Goal: Transaction & Acquisition: Book appointment/travel/reservation

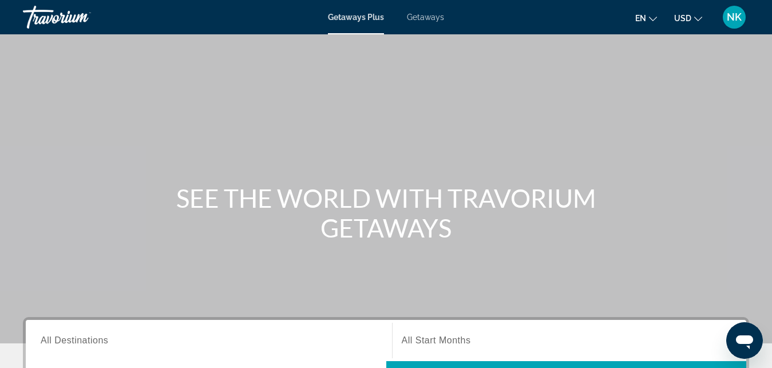
click at [690, 19] on span "USD" at bounding box center [682, 18] width 17 height 9
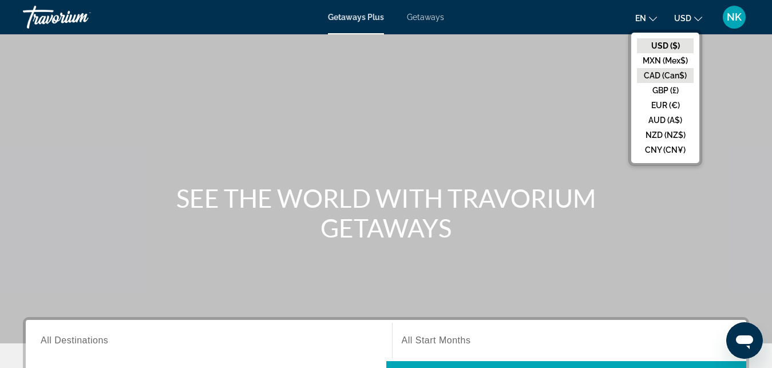
click at [681, 82] on button "CAD (Can$)" at bounding box center [665, 75] width 57 height 15
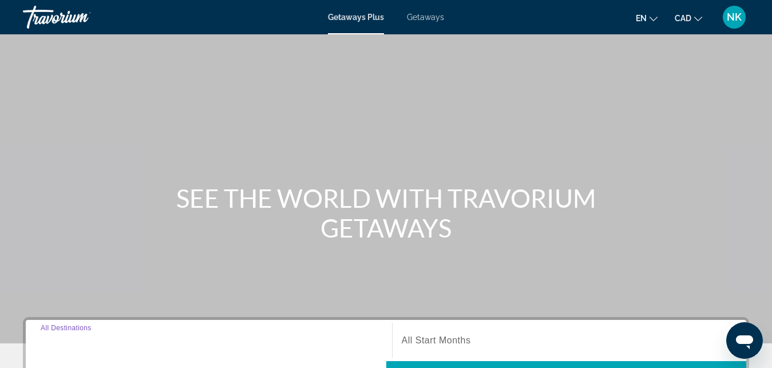
click at [369, 345] on input "Destination All Destinations" at bounding box center [209, 341] width 337 height 14
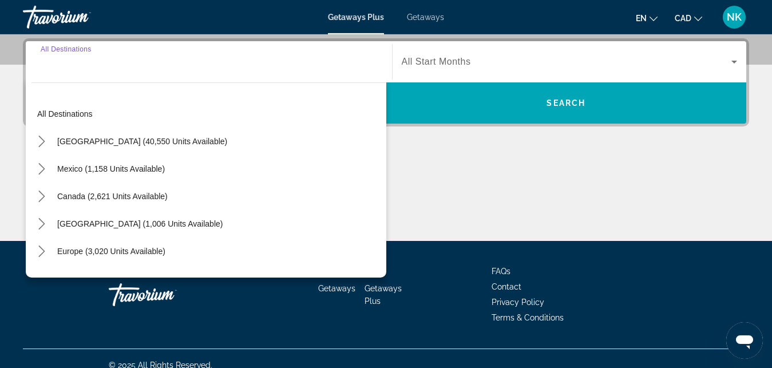
scroll to position [280, 0]
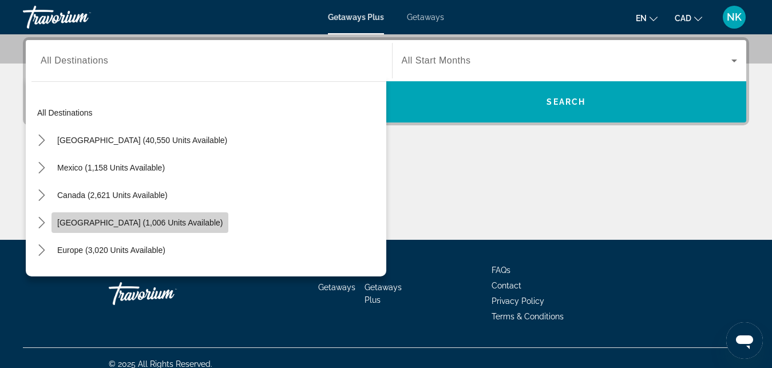
click at [111, 224] on span "[GEOGRAPHIC_DATA] (1,006 units available)" at bounding box center [139, 222] width 165 height 9
type input "**********"
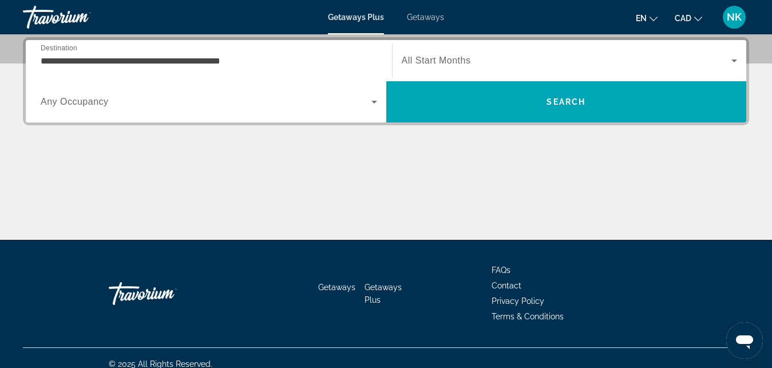
click at [423, 75] on div "Search widget" at bounding box center [570, 61] width 336 height 32
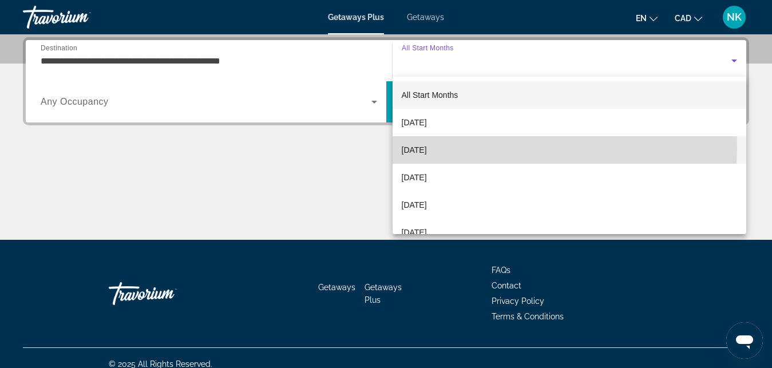
click at [427, 148] on span "[DATE]" at bounding box center [414, 150] width 25 height 14
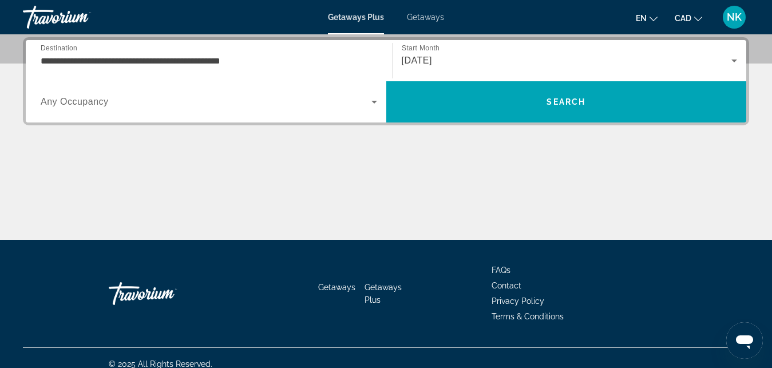
click at [214, 114] on div "Search widget" at bounding box center [209, 102] width 337 height 32
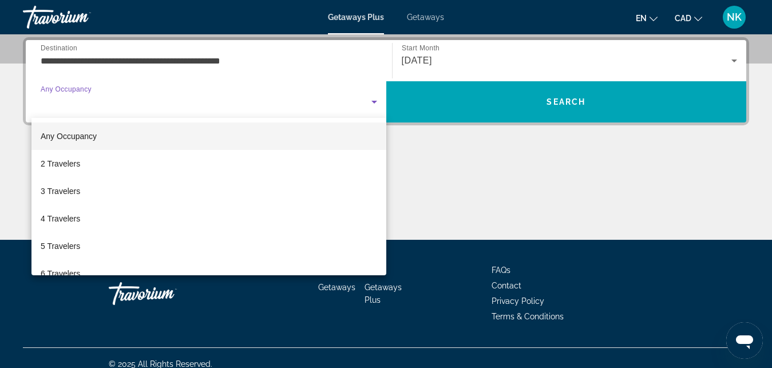
scroll to position [127, 0]
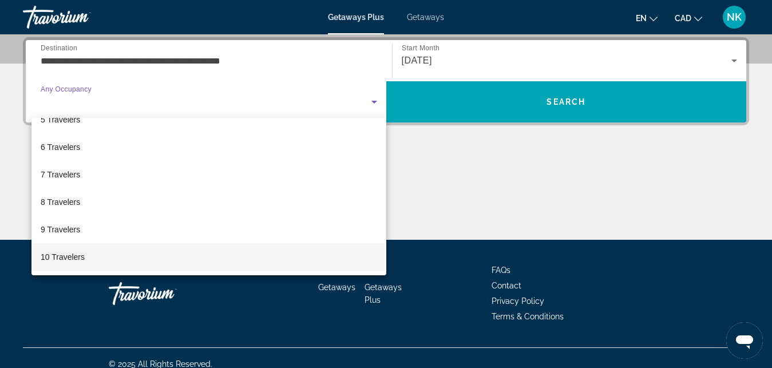
click at [323, 259] on mat-option "10 Travelers" at bounding box center [208, 256] width 355 height 27
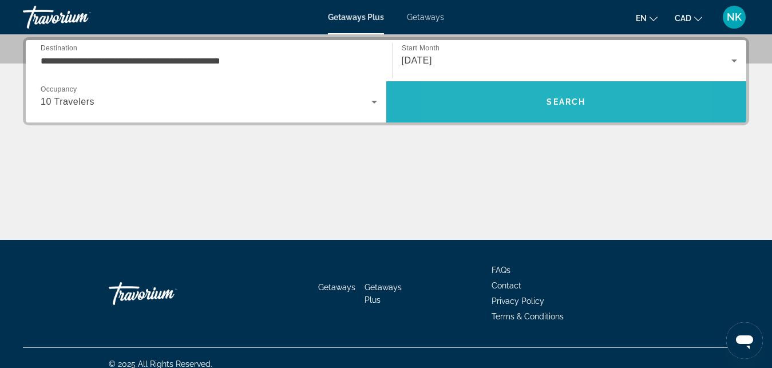
click at [511, 102] on span "Search" at bounding box center [566, 101] width 361 height 27
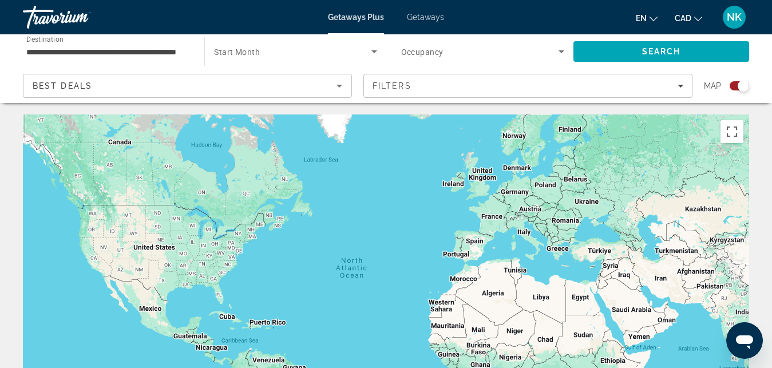
click at [729, 86] on div "Search widget" at bounding box center [735, 85] width 28 height 9
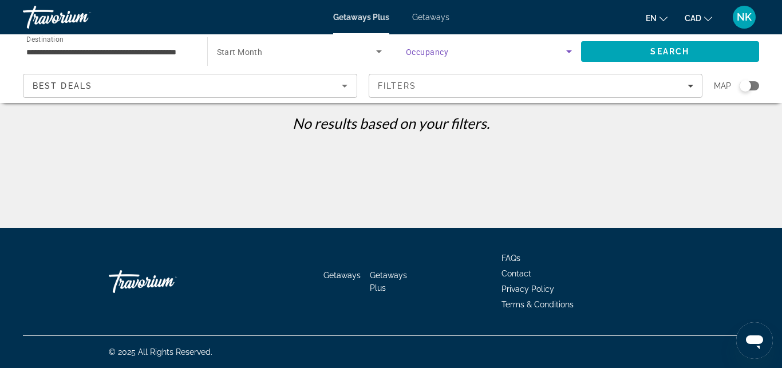
click at [476, 49] on span "Search widget" at bounding box center [486, 52] width 160 height 14
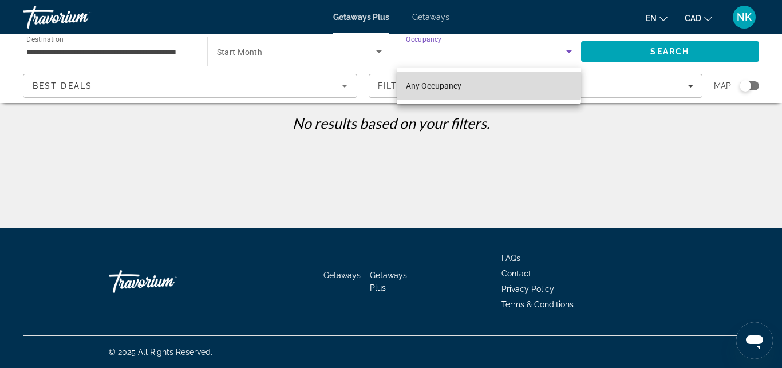
click at [483, 79] on mat-option "Any Occupancy" at bounding box center [489, 85] width 184 height 27
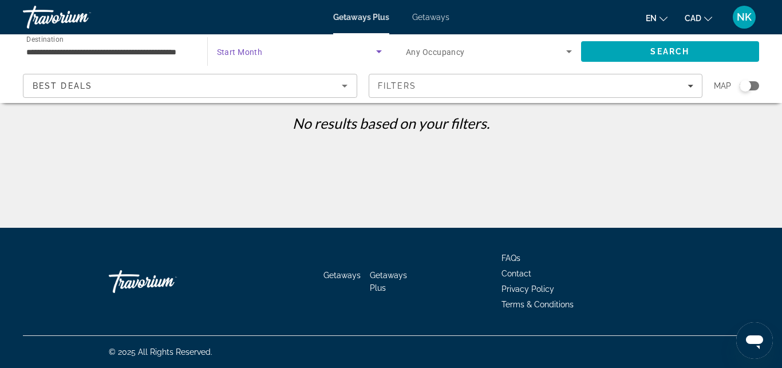
click at [337, 52] on span "Search widget" at bounding box center [297, 52] width 160 height 14
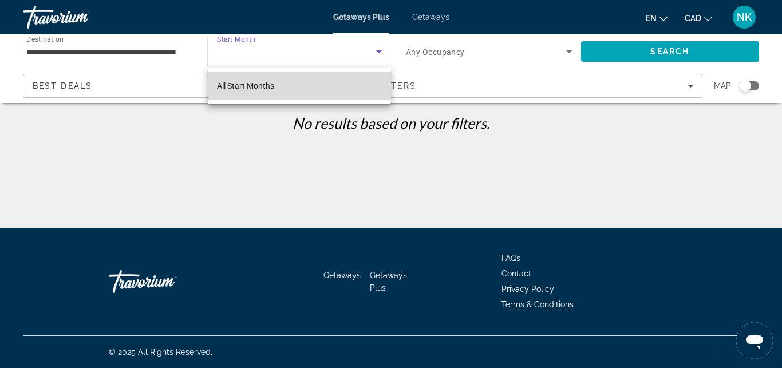
click at [330, 82] on mat-option "All Start Months" at bounding box center [300, 85] width 184 height 27
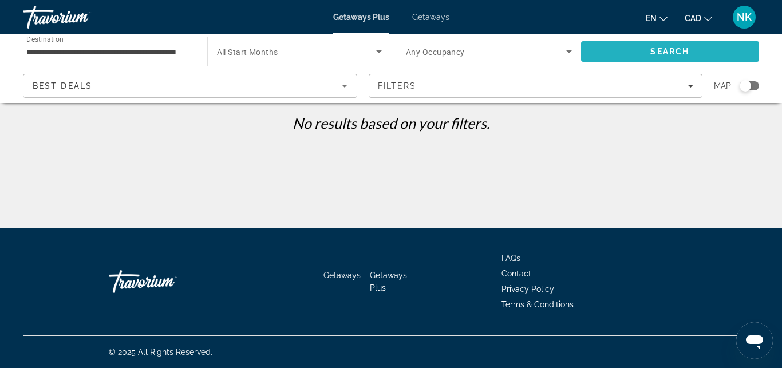
click at [611, 48] on span "Search" at bounding box center [670, 51] width 179 height 27
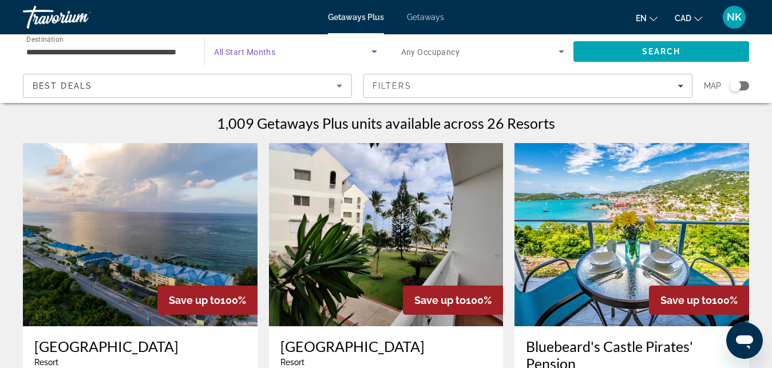
click at [261, 58] on span "Search widget" at bounding box center [292, 52] width 157 height 14
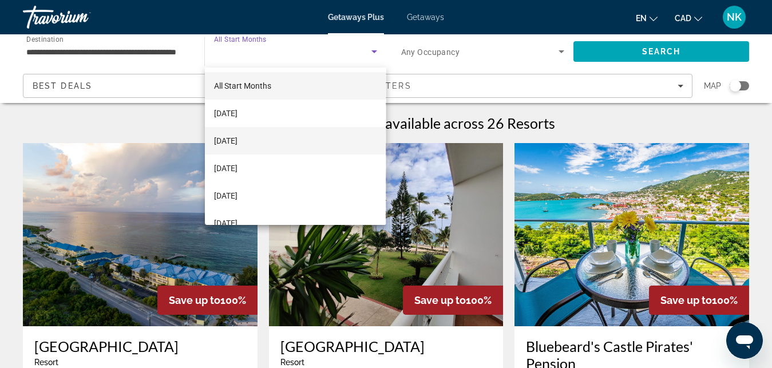
click at [262, 148] on mat-option "[DATE]" at bounding box center [295, 140] width 181 height 27
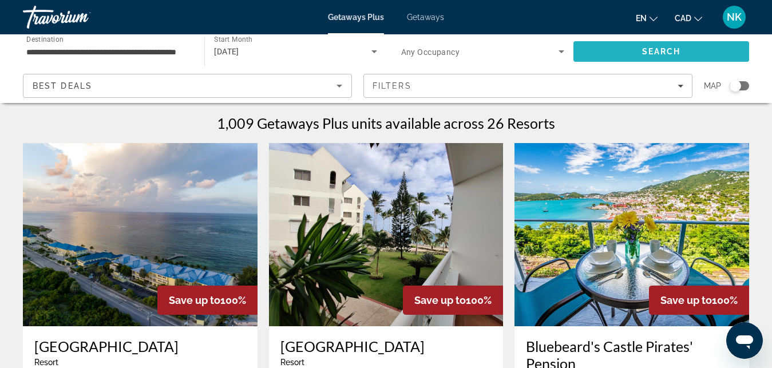
click at [601, 56] on span "Search" at bounding box center [662, 51] width 176 height 27
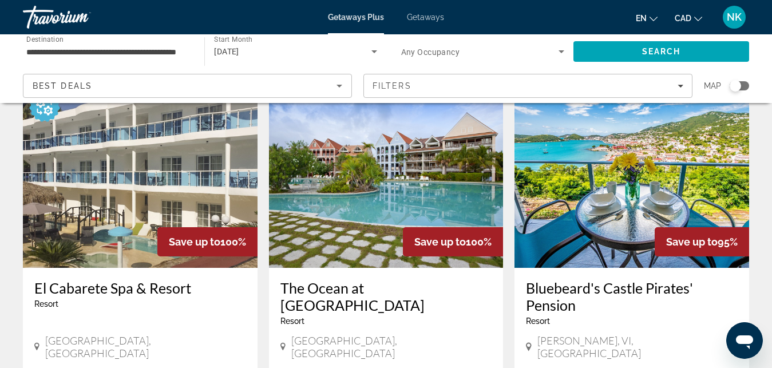
scroll to position [88, 0]
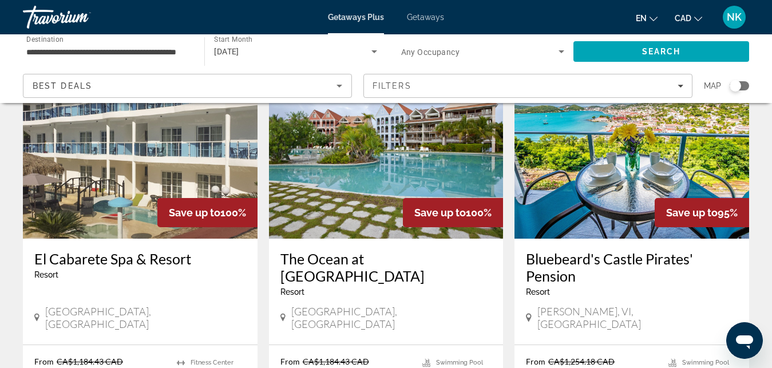
click at [685, 226] on div "Save up to 95%" at bounding box center [702, 212] width 94 height 29
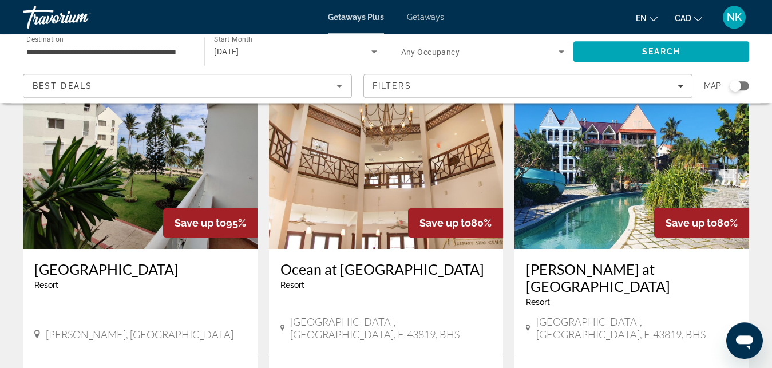
scroll to position [973, 0]
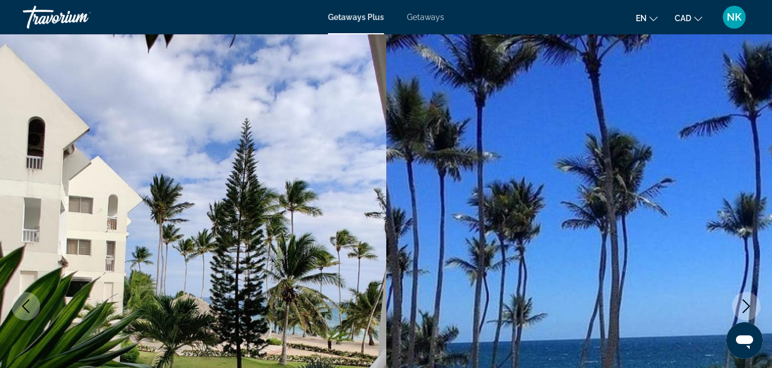
click at [754, 303] on button "Next image" at bounding box center [746, 306] width 29 height 29
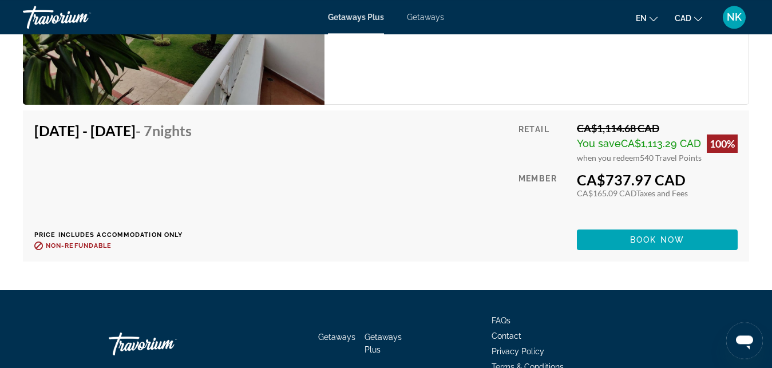
scroll to position [2832, 0]
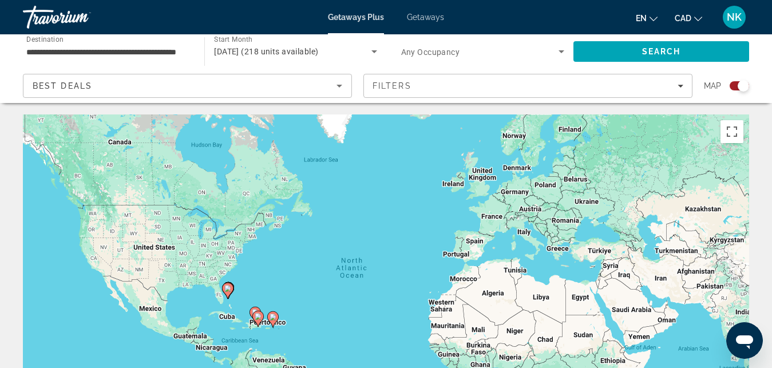
click at [745, 86] on div "Search widget" at bounding box center [743, 85] width 11 height 11
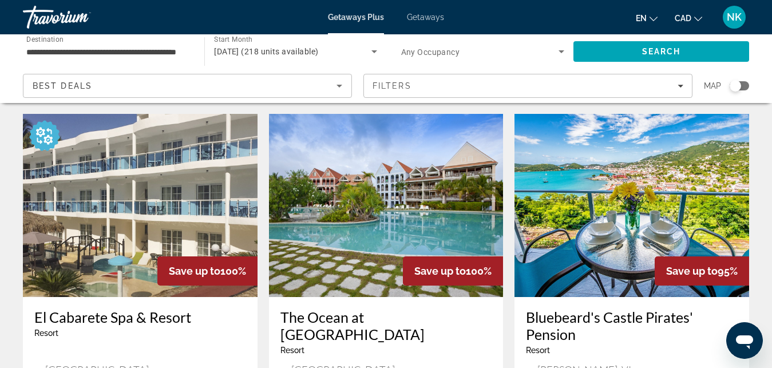
scroll to position [58, 0]
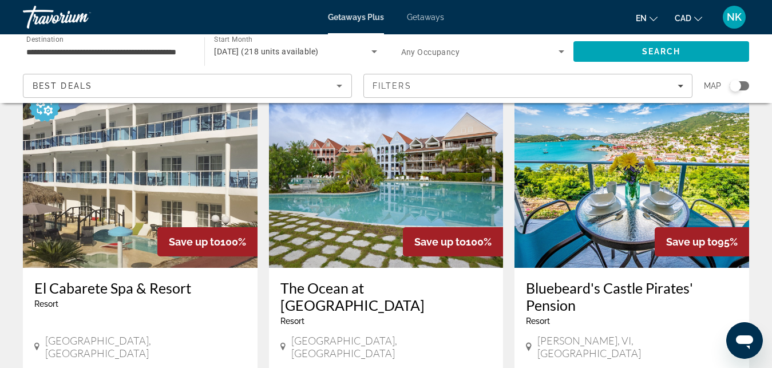
click at [635, 198] on img "Main content" at bounding box center [632, 176] width 235 height 183
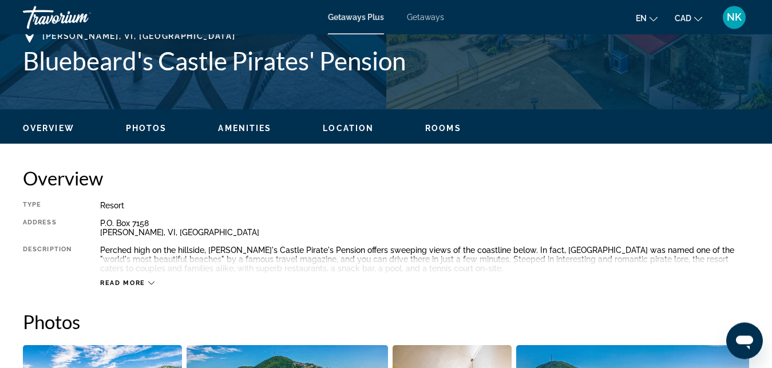
scroll to position [477, 0]
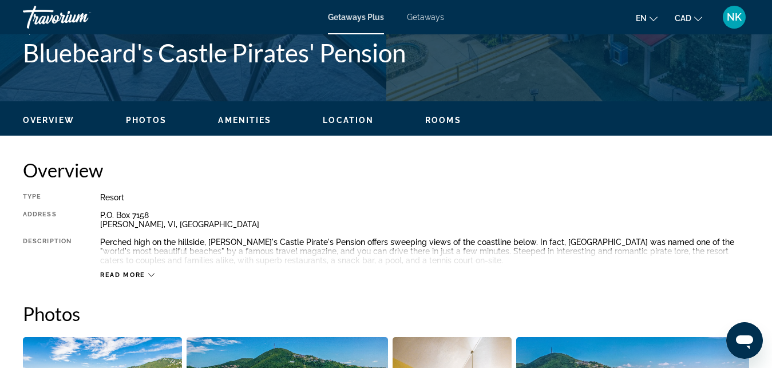
click at [444, 117] on span "Rooms" at bounding box center [443, 120] width 36 height 9
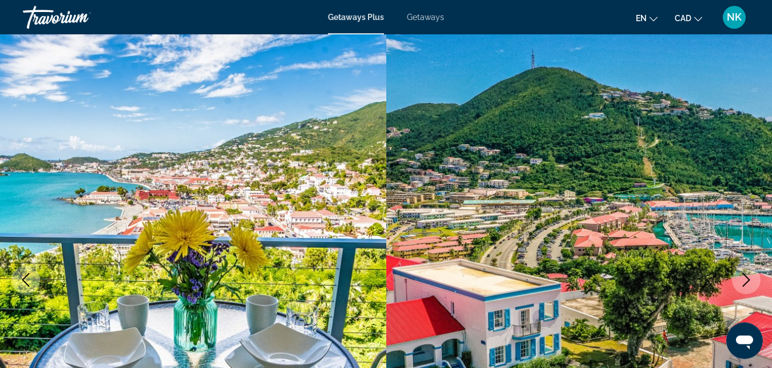
scroll to position [0, 0]
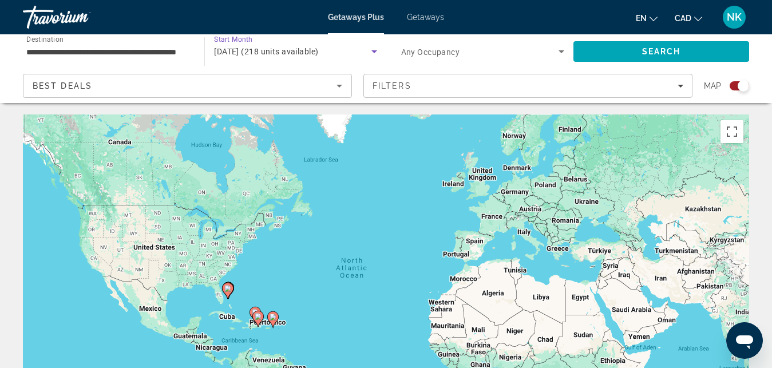
click at [289, 49] on span "[DATE] (218 units available)" at bounding box center [266, 51] width 104 height 9
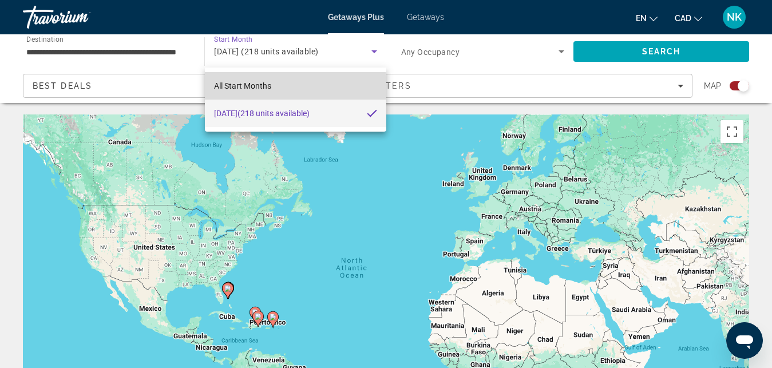
click at [286, 87] on mat-option "All Start Months" at bounding box center [295, 85] width 181 height 27
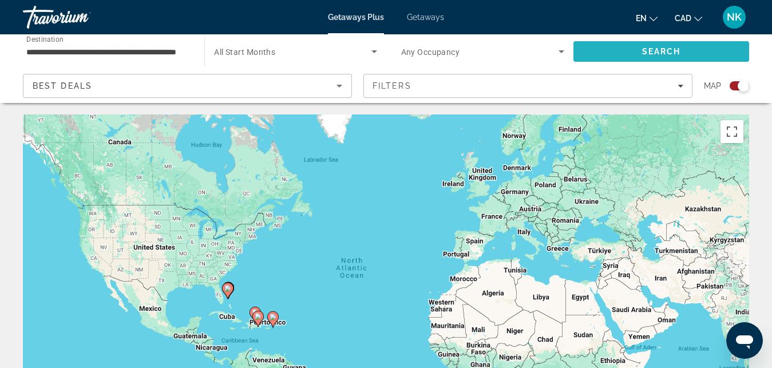
click at [616, 56] on span "Search" at bounding box center [662, 51] width 176 height 27
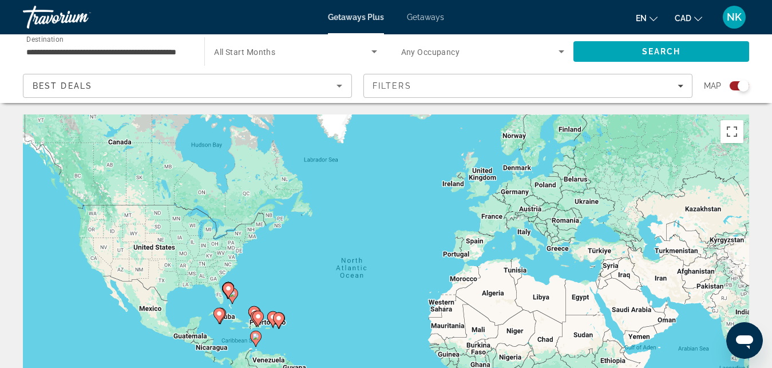
click at [739, 88] on div "Search widget" at bounding box center [743, 85] width 11 height 11
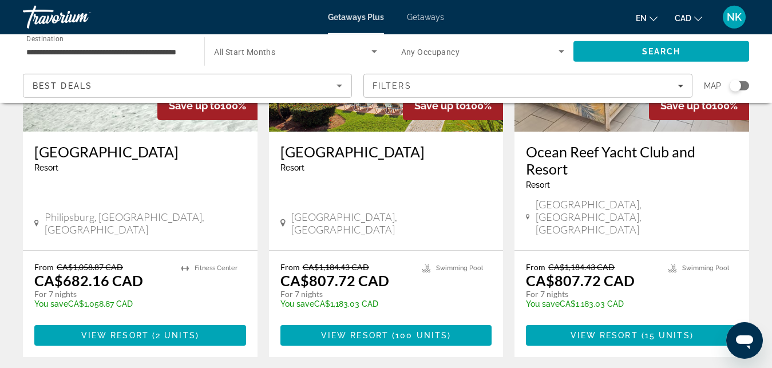
scroll to position [1460, 0]
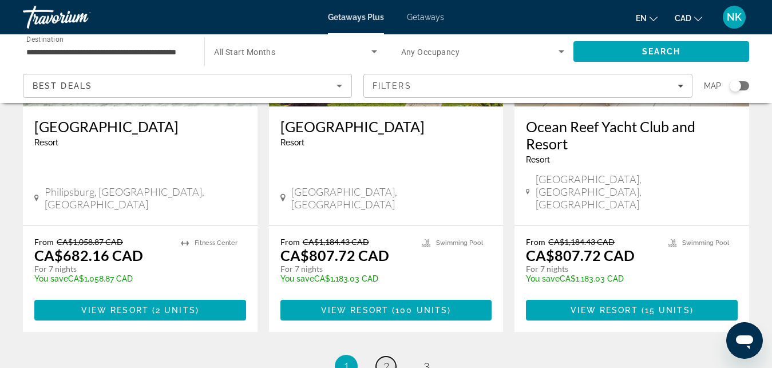
click at [385, 360] on span "2" at bounding box center [387, 366] width 6 height 13
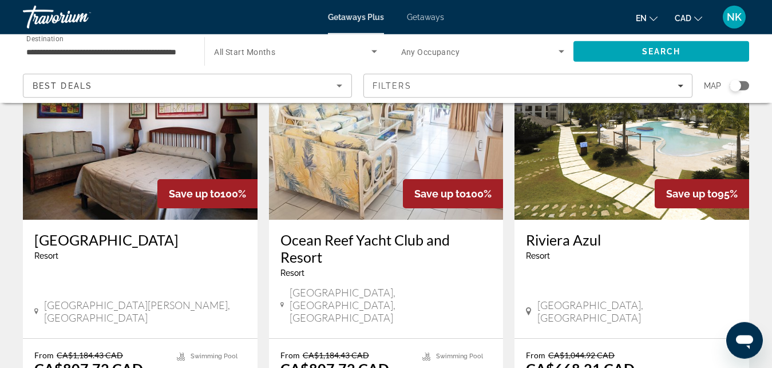
scroll to position [535, 0]
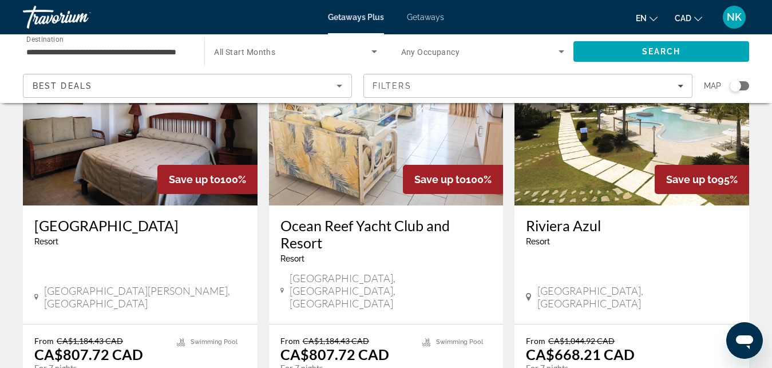
click at [692, 243] on div "[GEOGRAPHIC_DATA] - This is an adults only resort [GEOGRAPHIC_DATA], [GEOGRAPHI…" at bounding box center [632, 265] width 235 height 119
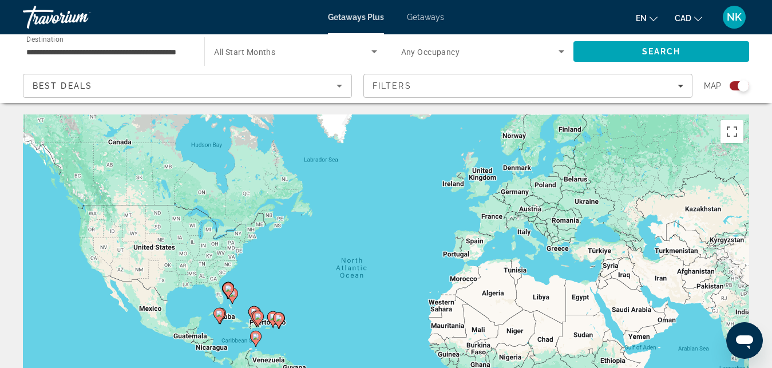
click at [741, 89] on div "Search widget" at bounding box center [743, 85] width 11 height 11
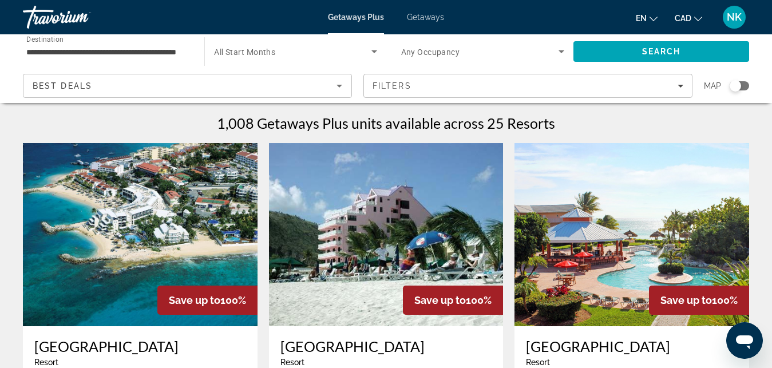
click at [213, 212] on img "Main content" at bounding box center [140, 234] width 235 height 183
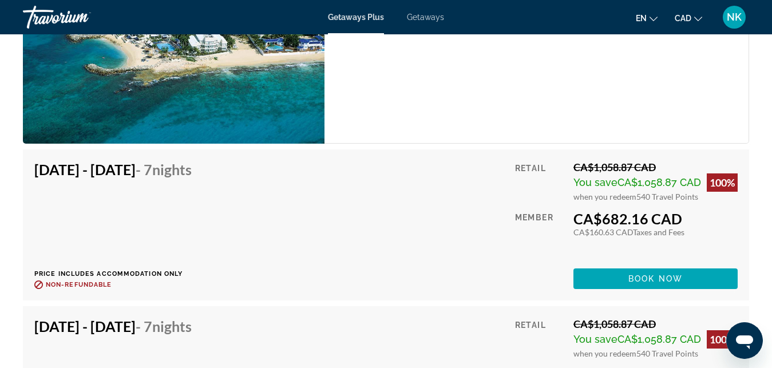
scroll to position [2161, 0]
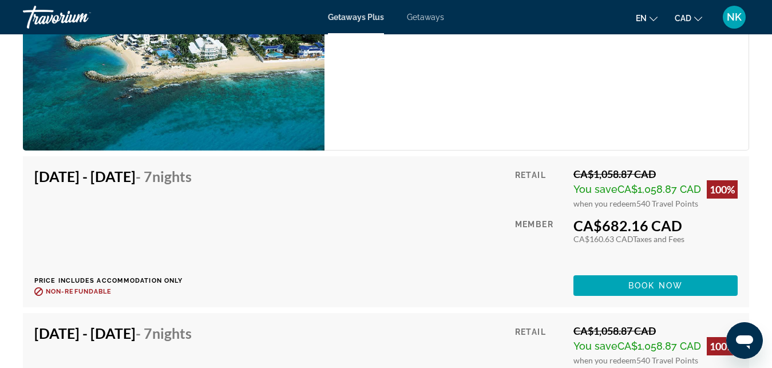
click at [426, 17] on span "Getaways" at bounding box center [425, 17] width 37 height 9
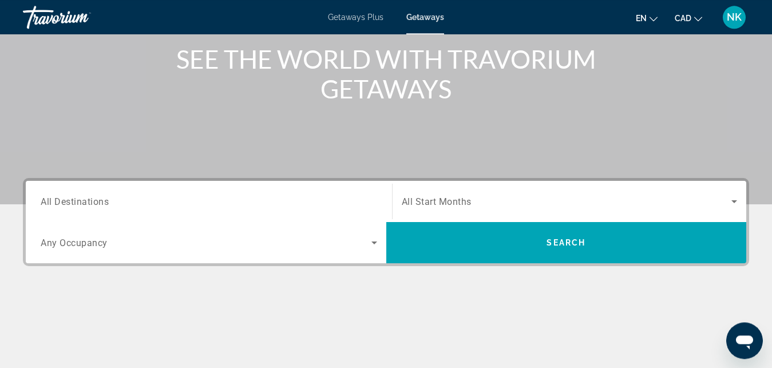
scroll to position [146, 0]
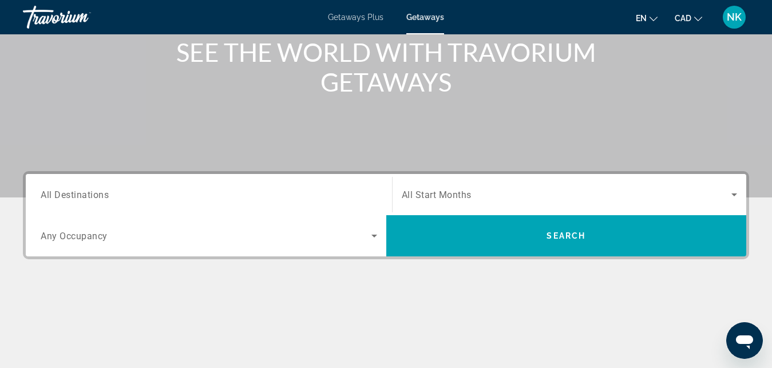
click at [426, 192] on span "All Start Months" at bounding box center [437, 194] width 70 height 11
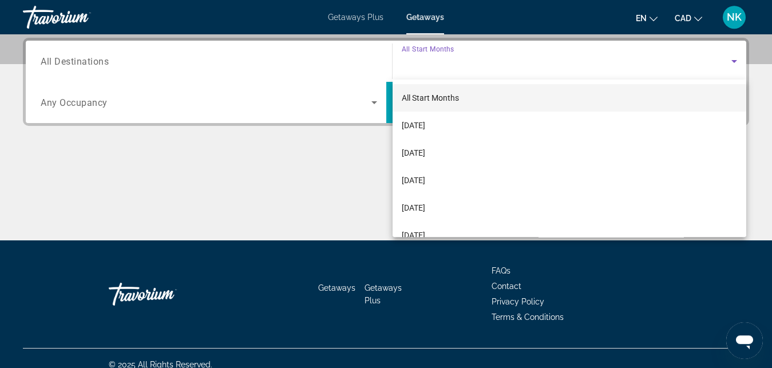
scroll to position [280, 0]
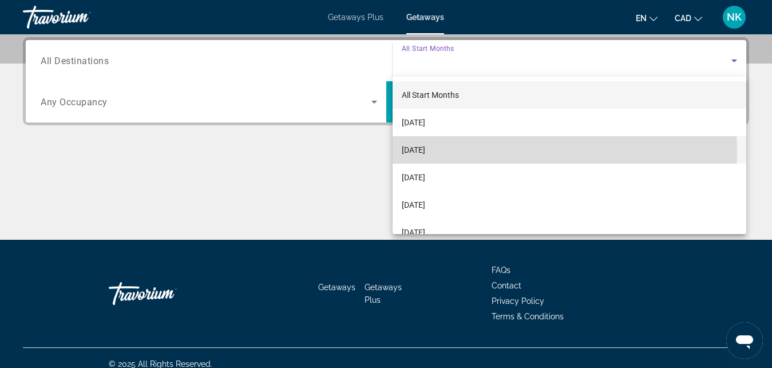
click at [422, 153] on span "[DATE]" at bounding box center [413, 150] width 23 height 14
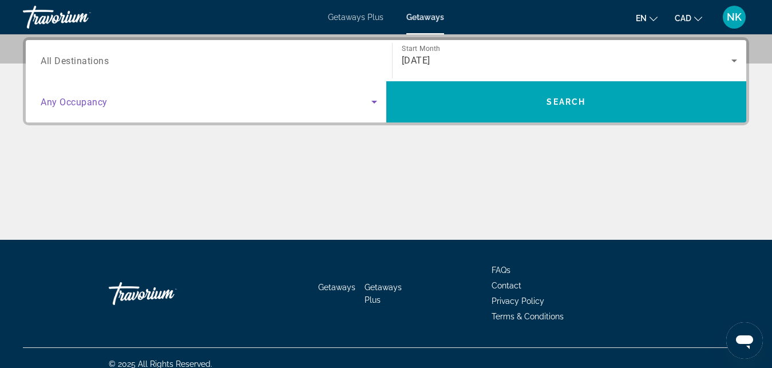
click at [370, 106] on icon "Search widget" at bounding box center [375, 102] width 14 height 14
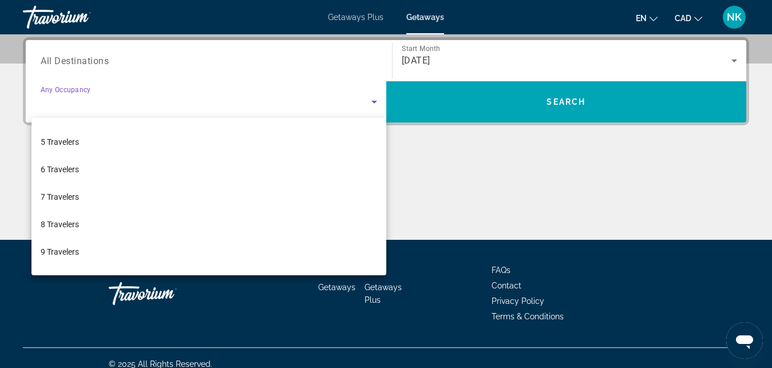
scroll to position [127, 0]
drag, startPoint x: 381, startPoint y: 268, endPoint x: 336, endPoint y: 254, distance: 47.1
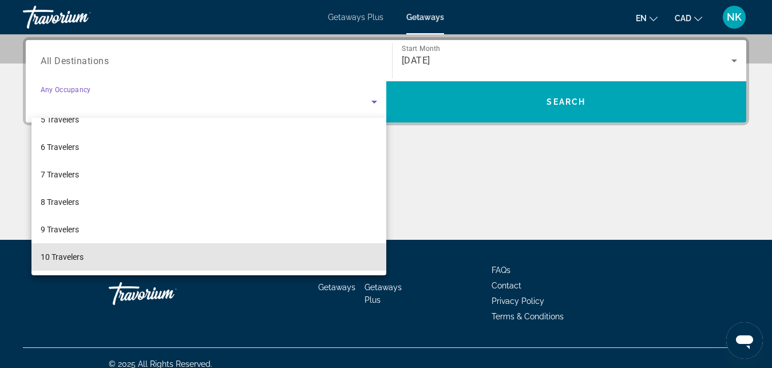
click at [336, 254] on mat-option "10 Travelers" at bounding box center [208, 256] width 355 height 27
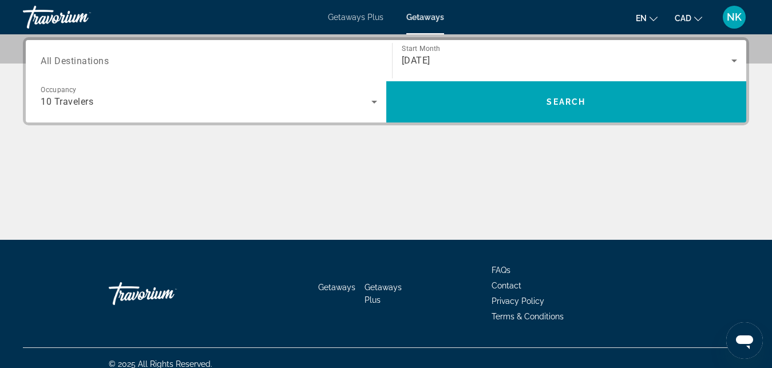
click at [500, 52] on div "[DATE]" at bounding box center [570, 61] width 336 height 32
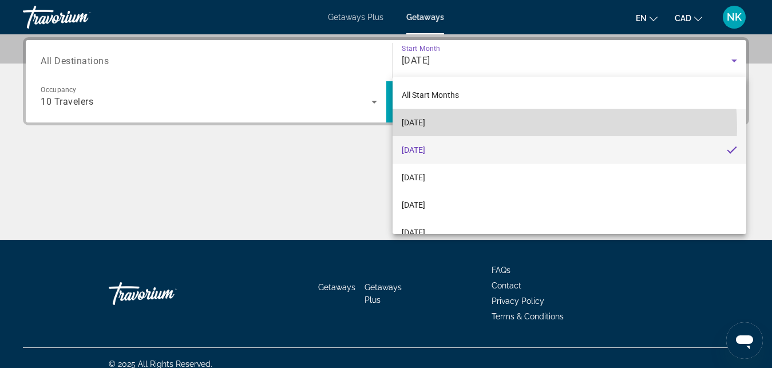
click at [484, 128] on mat-option "[DATE]" at bounding box center [570, 122] width 354 height 27
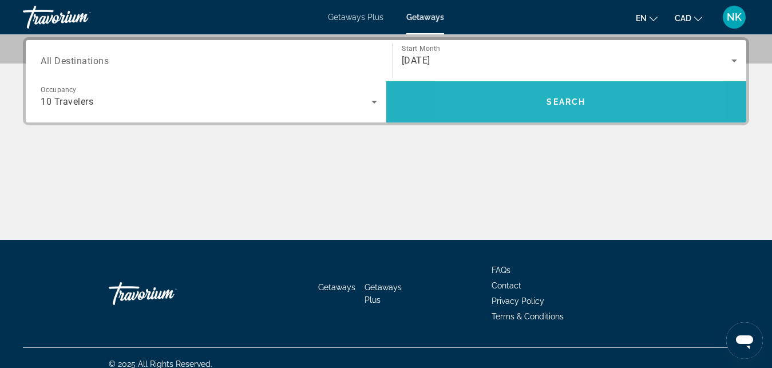
click at [518, 100] on span "Search" at bounding box center [566, 101] width 361 height 27
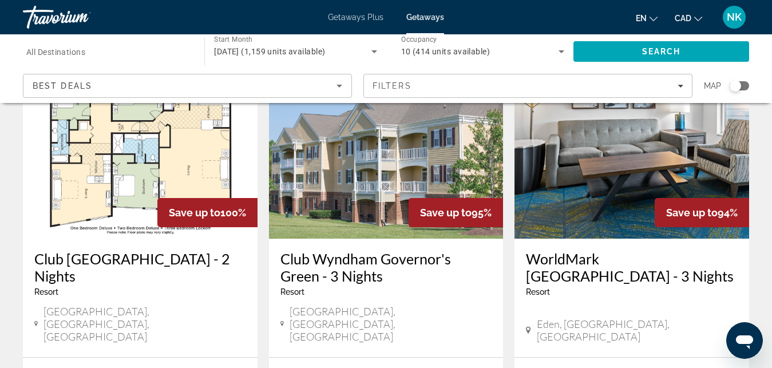
scroll to position [117, 0]
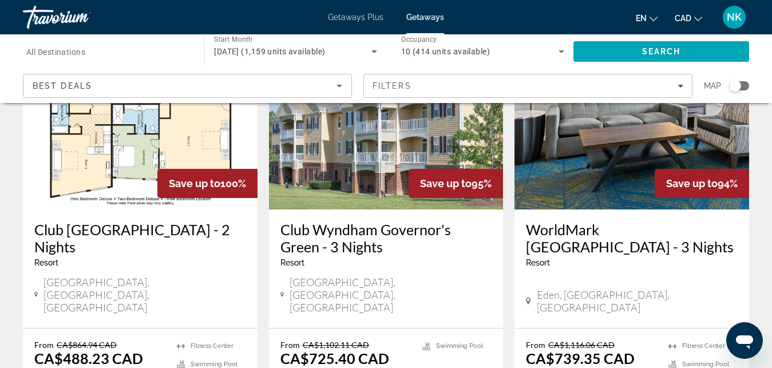
click at [104, 159] on img "Main content" at bounding box center [140, 117] width 235 height 183
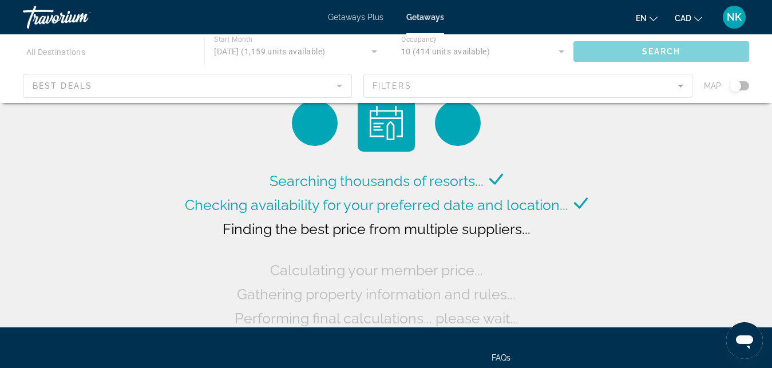
click at [680, 86] on div "Main content" at bounding box center [386, 68] width 772 height 69
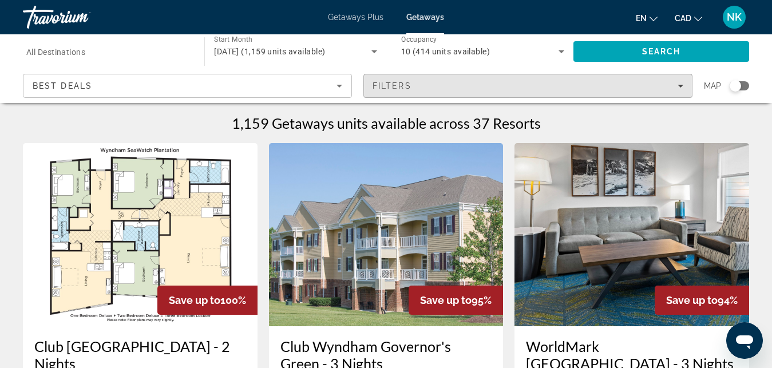
click at [680, 86] on icon "Filters" at bounding box center [681, 86] width 6 height 3
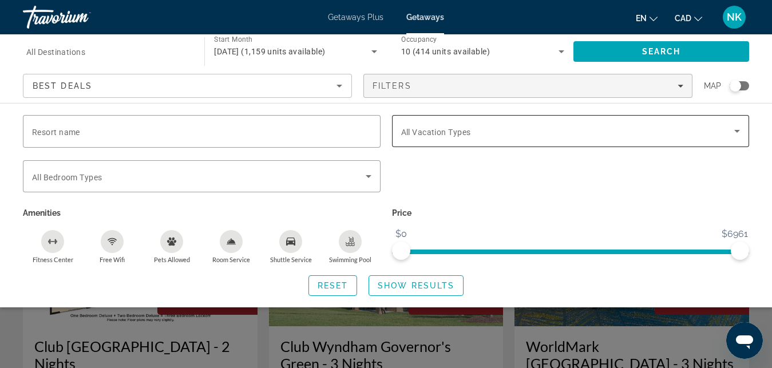
click at [464, 135] on span "All Vacation Types" at bounding box center [436, 132] width 70 height 9
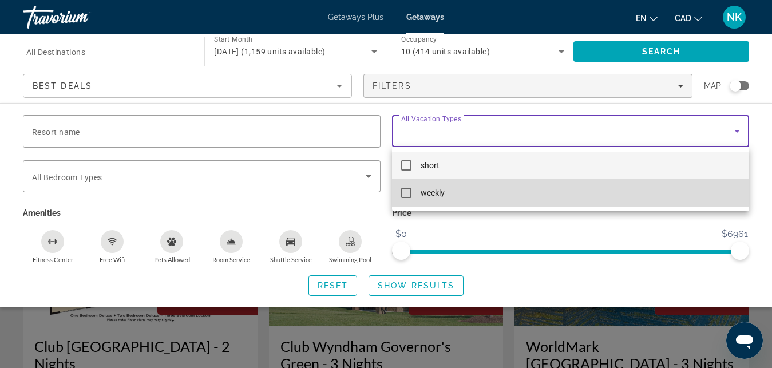
click at [448, 195] on mat-option "weekly" at bounding box center [571, 192] width 358 height 27
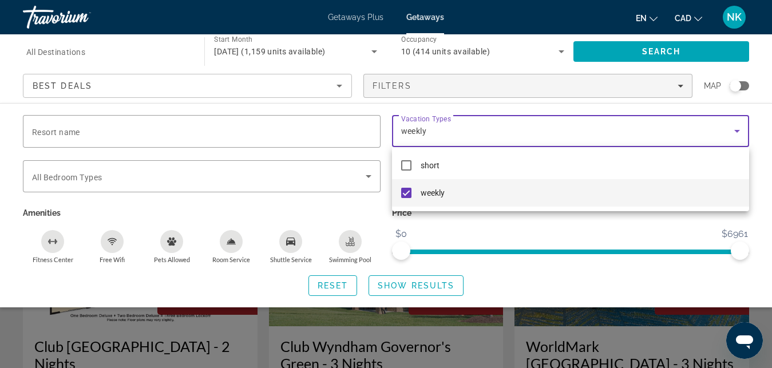
click at [628, 49] on div at bounding box center [386, 184] width 772 height 368
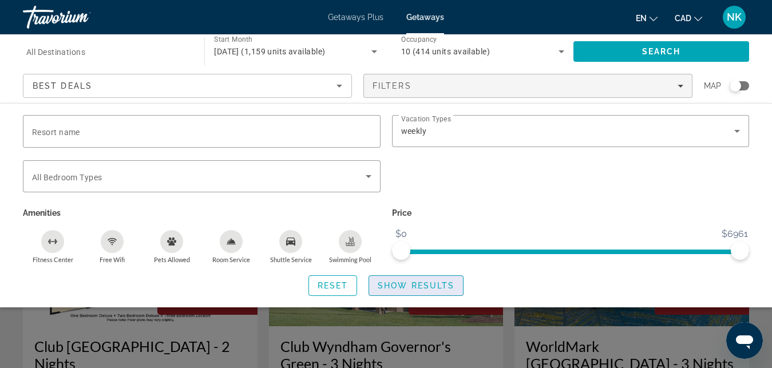
click at [439, 294] on span "Search widget" at bounding box center [416, 285] width 94 height 27
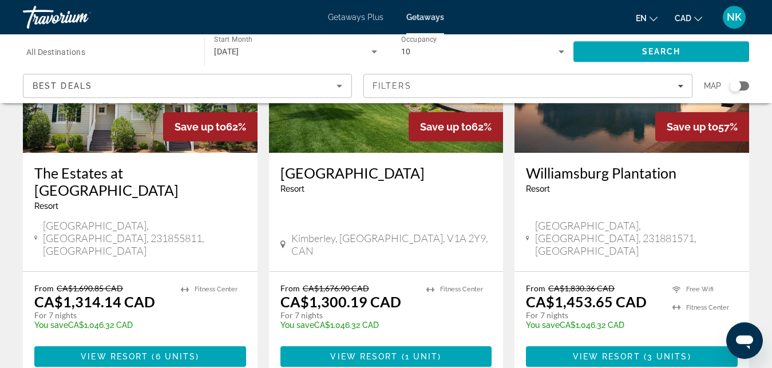
scroll to position [1489, 0]
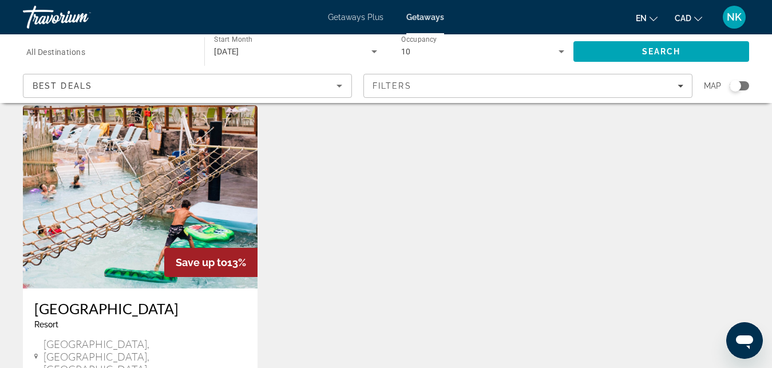
scroll to position [1314, 0]
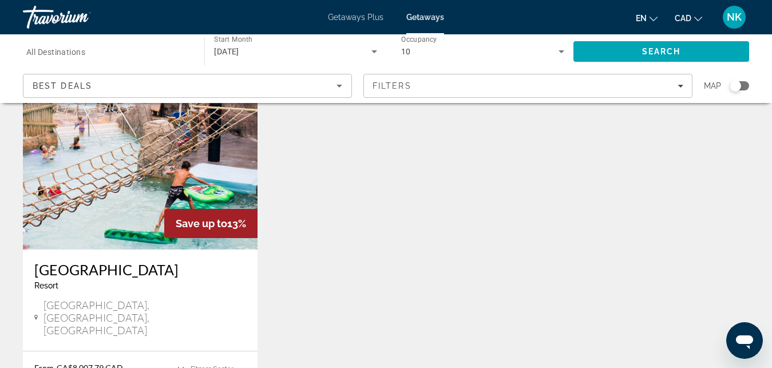
click at [253, 43] on div "[DATE]" at bounding box center [295, 51] width 163 height 32
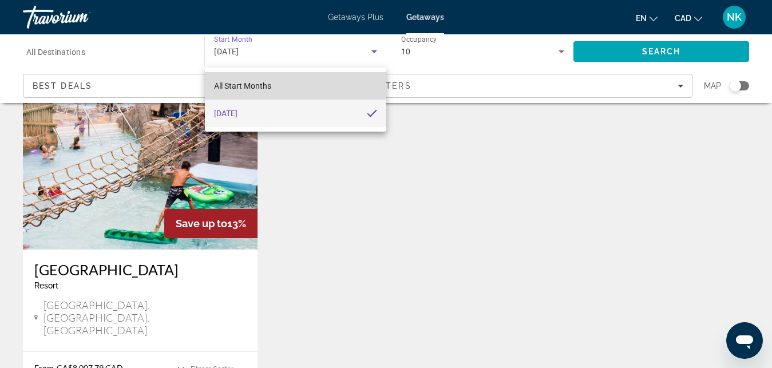
click at [267, 80] on span "All Start Months" at bounding box center [242, 86] width 57 height 14
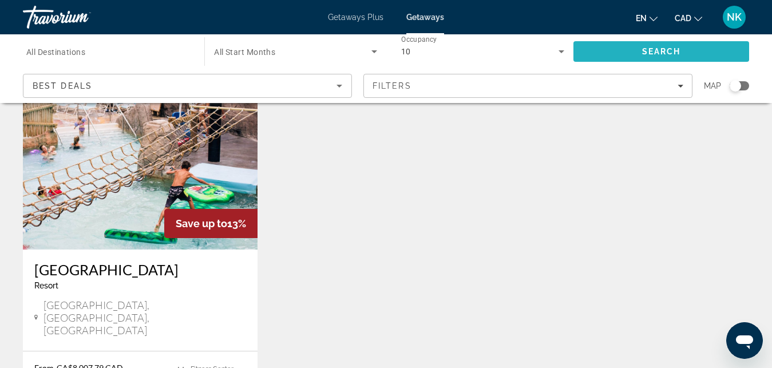
click at [623, 43] on span "Search" at bounding box center [662, 51] width 176 height 27
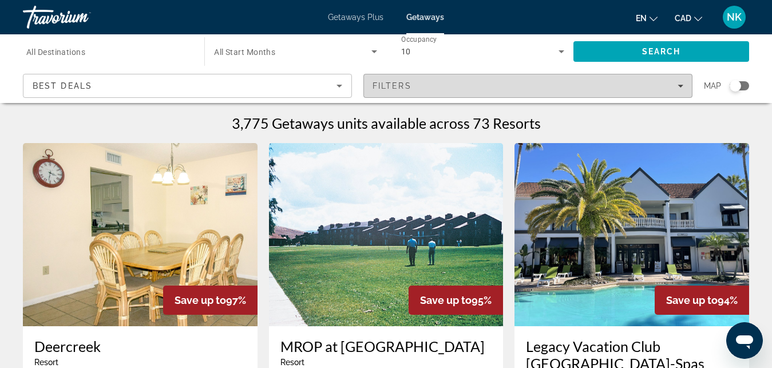
click at [410, 90] on span "Filters" at bounding box center [528, 85] width 328 height 27
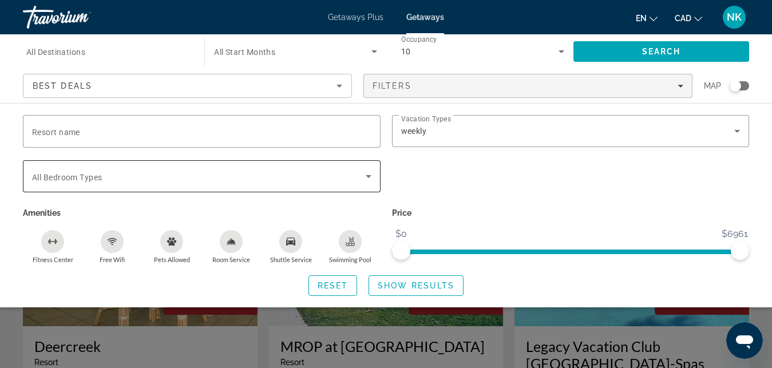
click at [348, 163] on div "Search widget" at bounding box center [201, 176] width 339 height 32
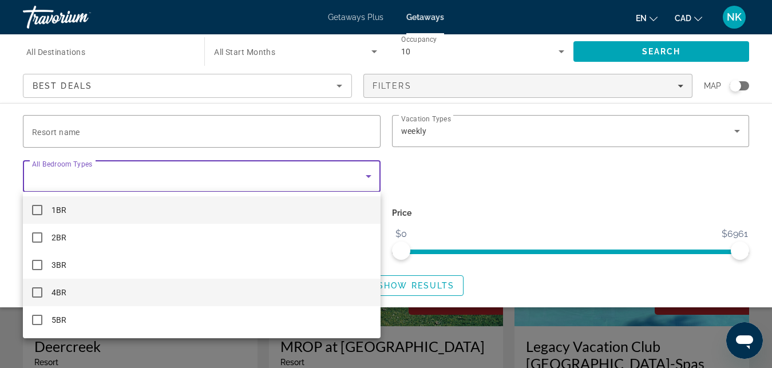
click at [98, 287] on mat-option "4BR" at bounding box center [202, 292] width 358 height 27
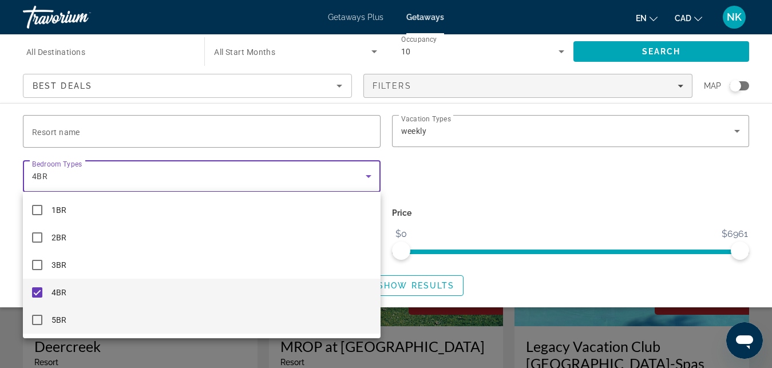
click at [77, 322] on mat-option "5BR" at bounding box center [202, 319] width 358 height 27
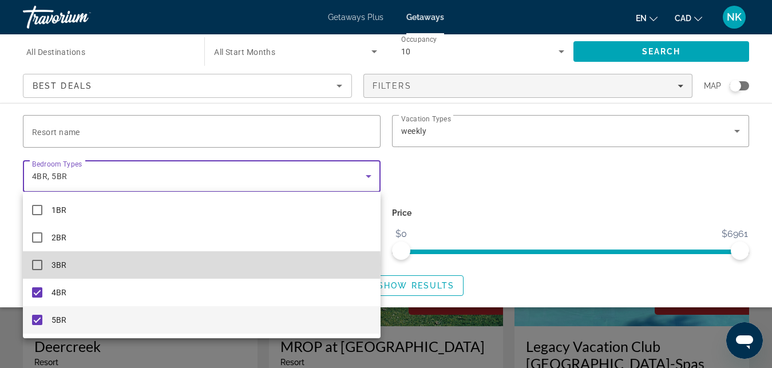
click at [77, 265] on mat-option "3BR" at bounding box center [202, 264] width 358 height 27
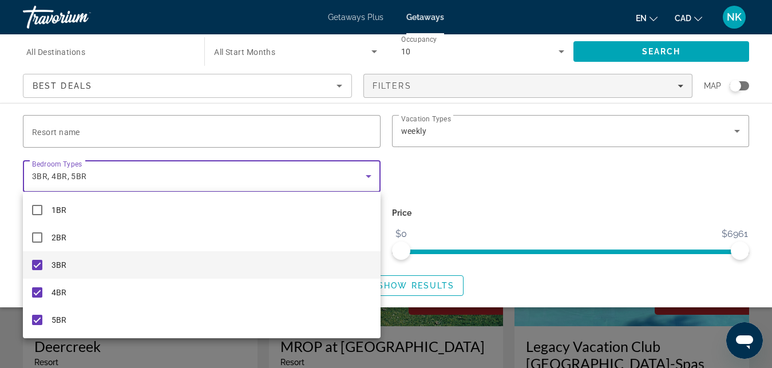
click at [475, 184] on div at bounding box center [386, 184] width 772 height 368
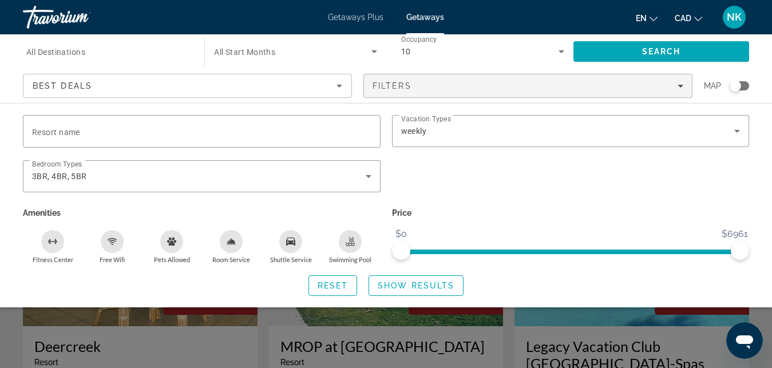
click at [351, 246] on div "Swimming Pool" at bounding box center [350, 241] width 23 height 23
click at [112, 240] on icon "Free Wifi" at bounding box center [112, 241] width 6 height 2
click at [401, 291] on span "Search widget" at bounding box center [416, 285] width 94 height 27
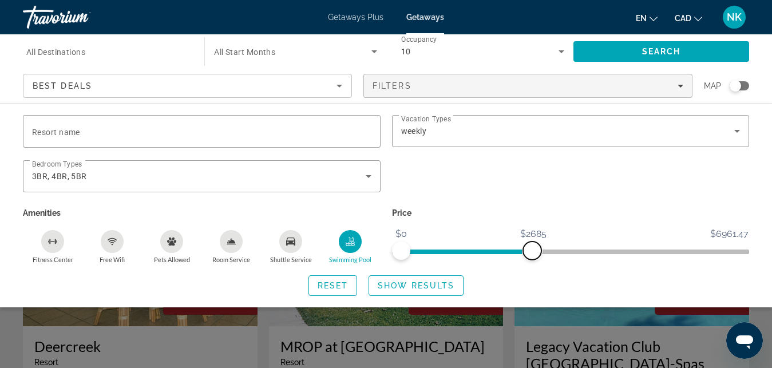
drag, startPoint x: 742, startPoint y: 251, endPoint x: 532, endPoint y: 239, distance: 210.4
click at [532, 250] on ngx-slider "$0 $6961.47 $0 $2685" at bounding box center [571, 251] width 358 height 2
click at [428, 280] on span "Search widget" at bounding box center [416, 285] width 94 height 27
click at [436, 286] on span "Show Results" at bounding box center [416, 285] width 77 height 9
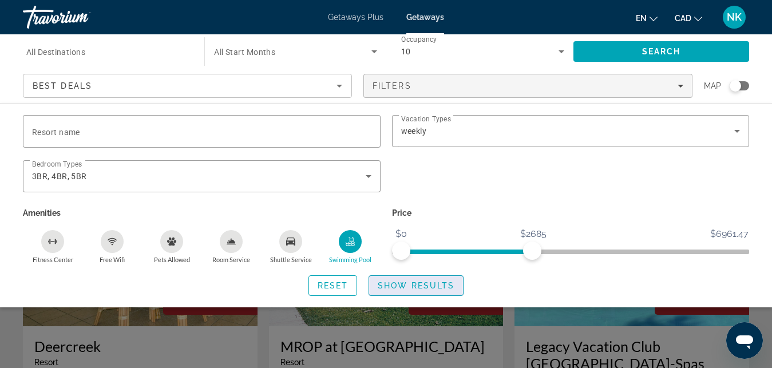
click at [397, 290] on span "Search widget" at bounding box center [416, 285] width 94 height 27
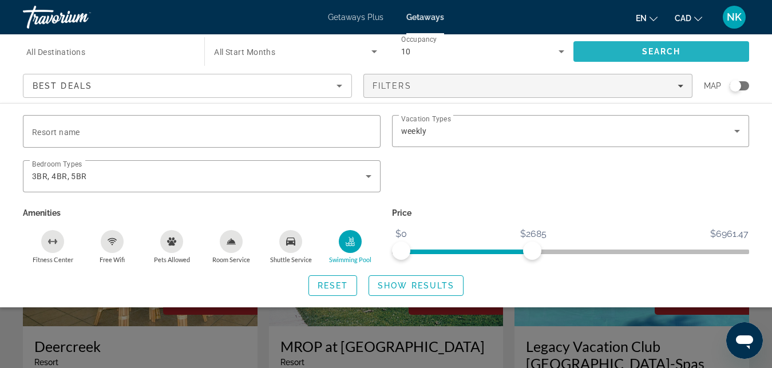
click at [634, 53] on span "Search" at bounding box center [662, 51] width 176 height 27
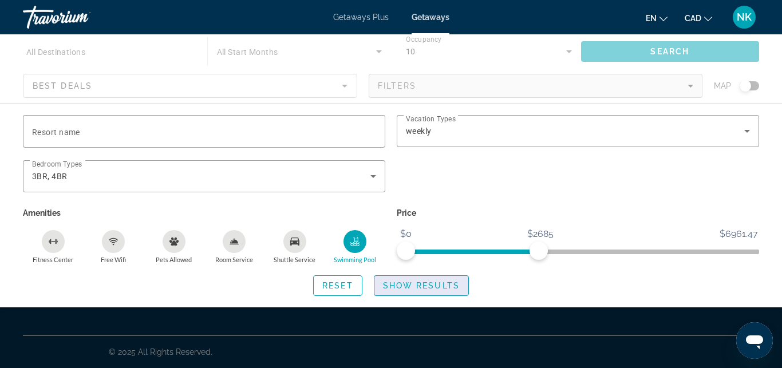
click at [451, 281] on span "Show Results" at bounding box center [421, 285] width 77 height 9
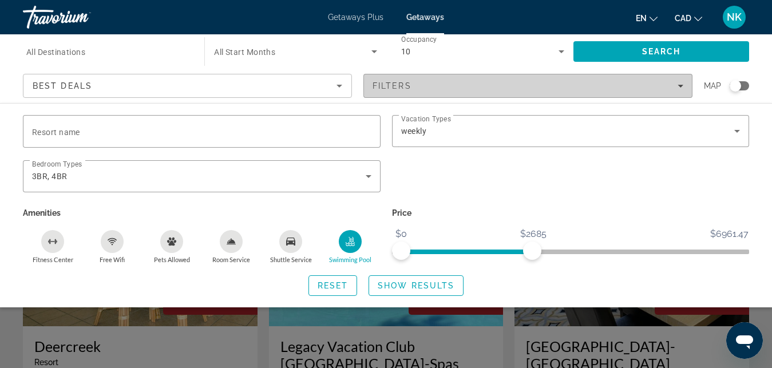
click at [680, 85] on icon "Filters" at bounding box center [681, 86] width 6 height 6
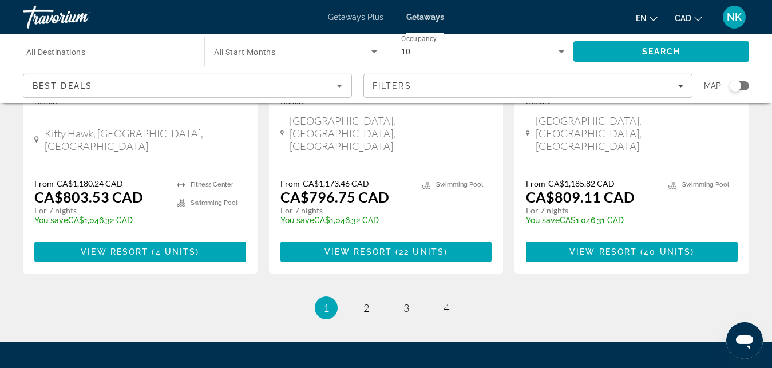
scroll to position [1557, 0]
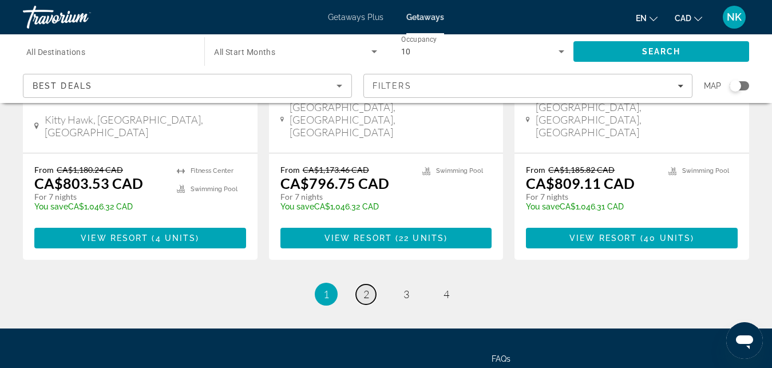
click at [370, 285] on link "page 2" at bounding box center [366, 295] width 20 height 20
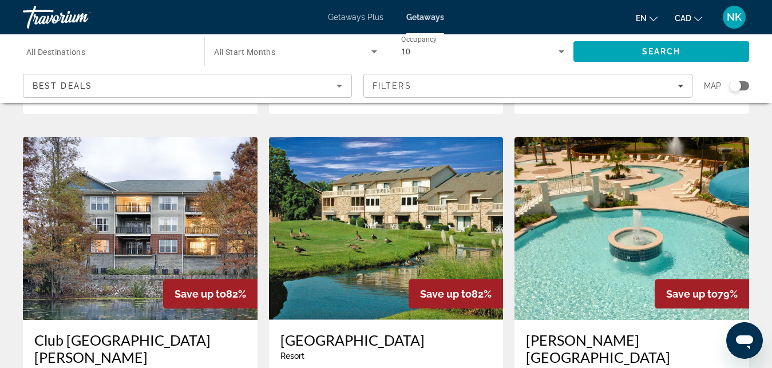
scroll to position [467, 0]
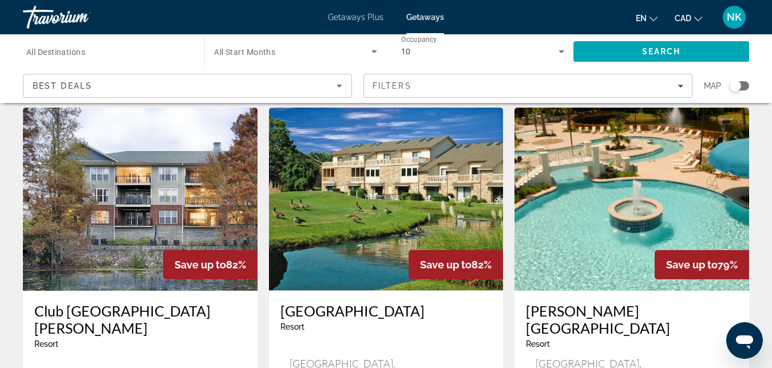
click at [674, 194] on img "Main content" at bounding box center [632, 199] width 235 height 183
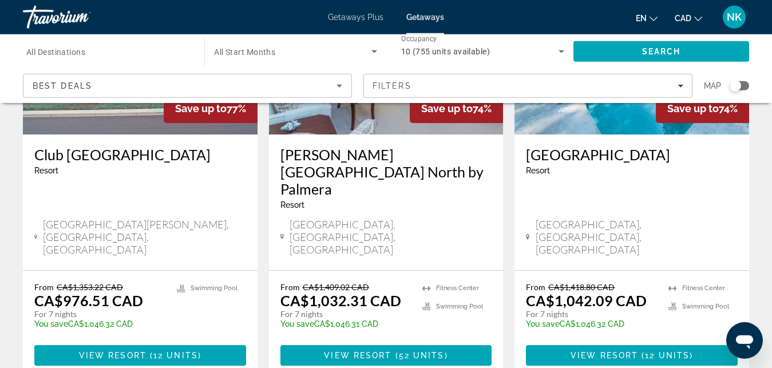
scroll to position [1499, 0]
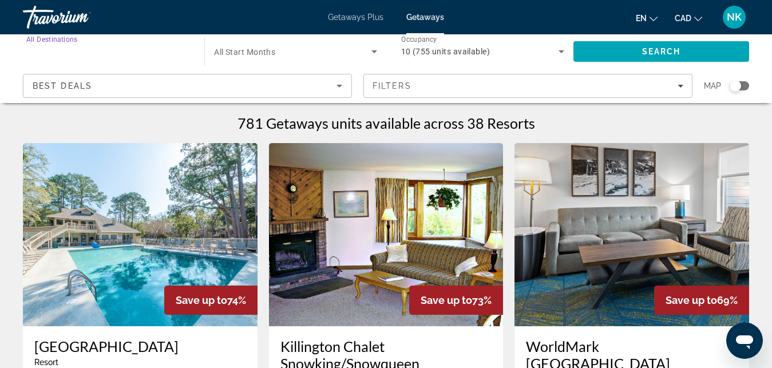
click at [105, 54] on input "Destination All Destinations" at bounding box center [107, 52] width 163 height 14
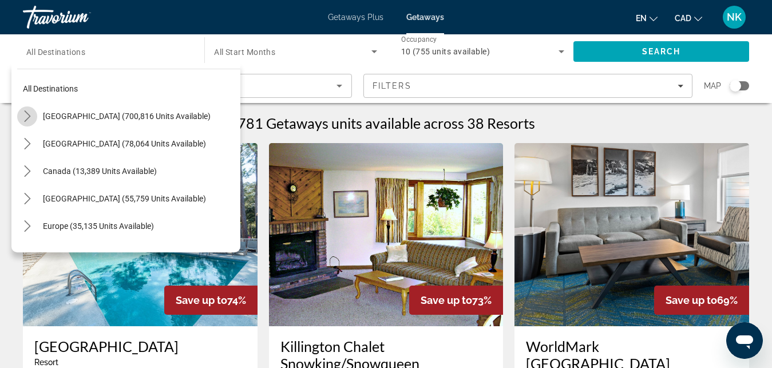
click at [28, 112] on icon "Toggle United States (700,816 units available) submenu" at bounding box center [27, 115] width 11 height 11
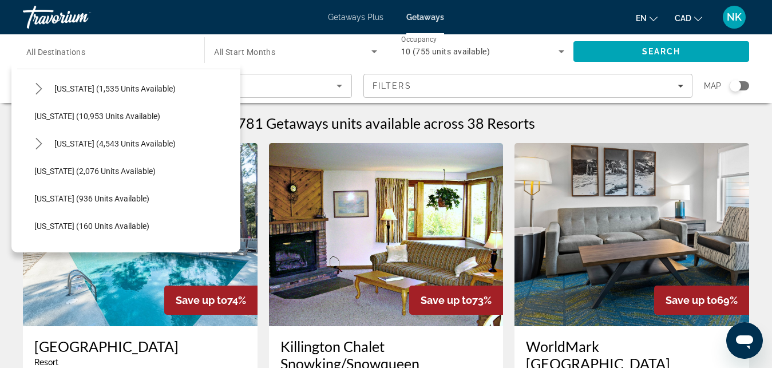
scroll to position [495, 0]
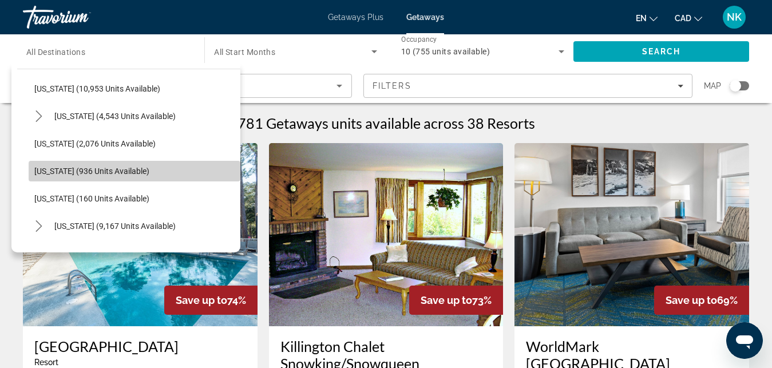
click at [137, 171] on span "[US_STATE] (936 units available)" at bounding box center [91, 171] width 115 height 9
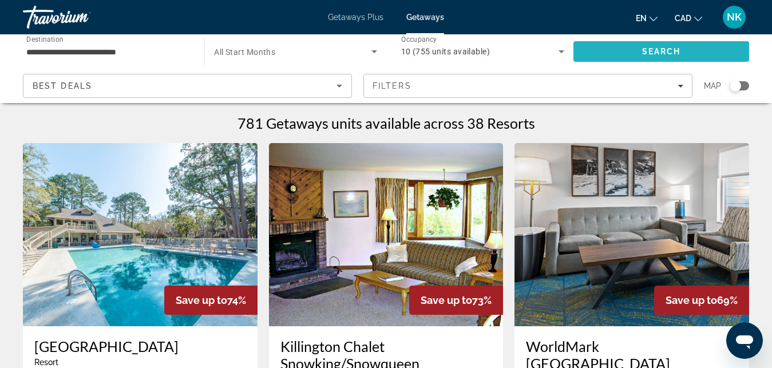
click at [603, 56] on span "Search" at bounding box center [662, 51] width 176 height 27
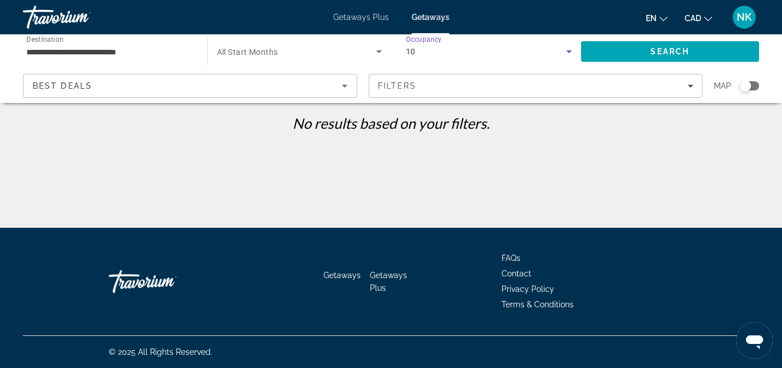
click at [433, 58] on div "10" at bounding box center [486, 52] width 160 height 14
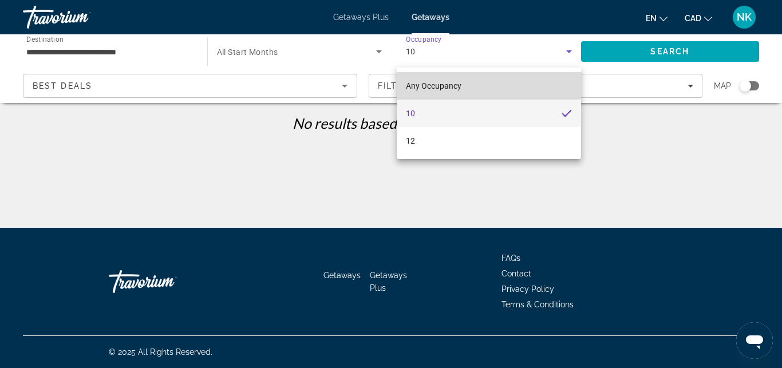
click at [484, 83] on mat-option "Any Occupancy" at bounding box center [489, 85] width 184 height 27
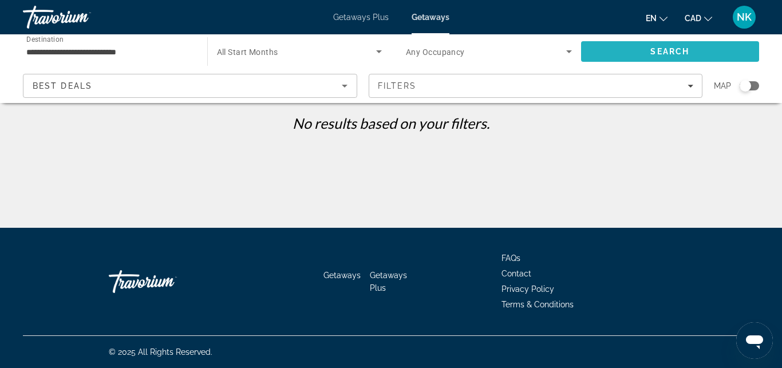
click at [630, 53] on span "Search" at bounding box center [670, 51] width 179 height 27
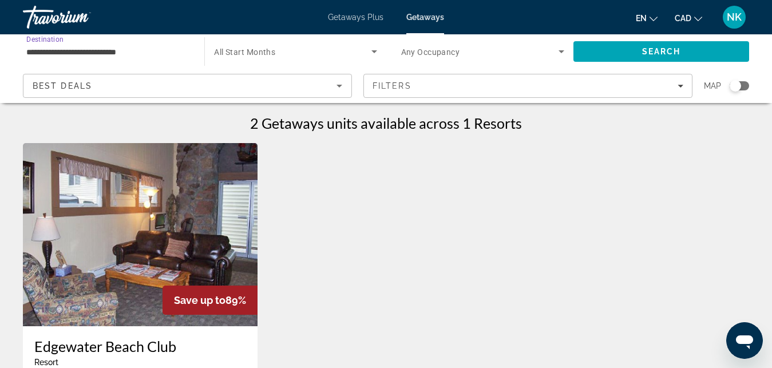
click at [102, 48] on input "**********" at bounding box center [107, 52] width 163 height 14
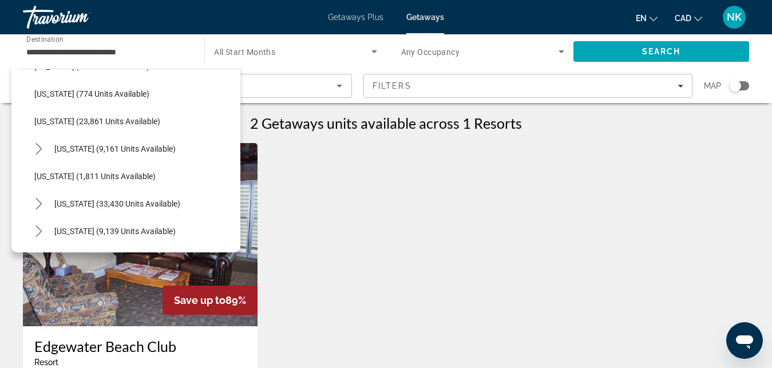
scroll to position [902, 0]
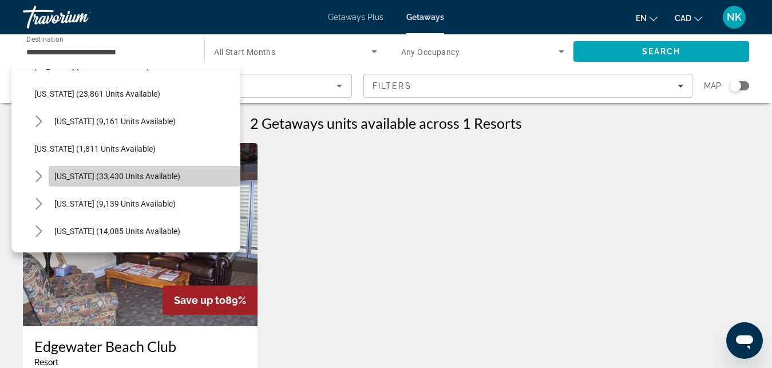
click at [179, 173] on span "[US_STATE] (33,430 units available)" at bounding box center [117, 176] width 126 height 9
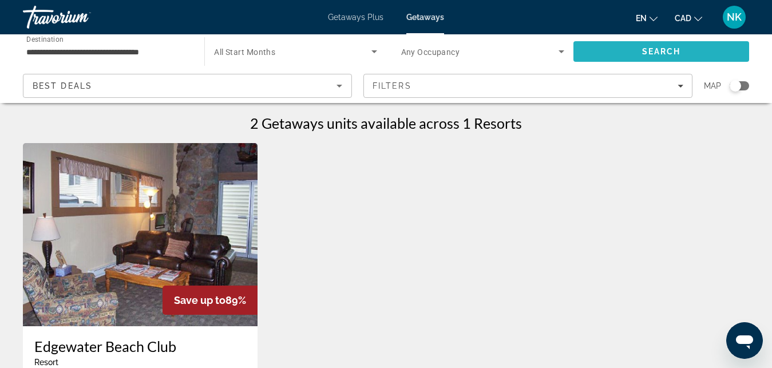
click at [601, 51] on span "Search" at bounding box center [662, 51] width 176 height 27
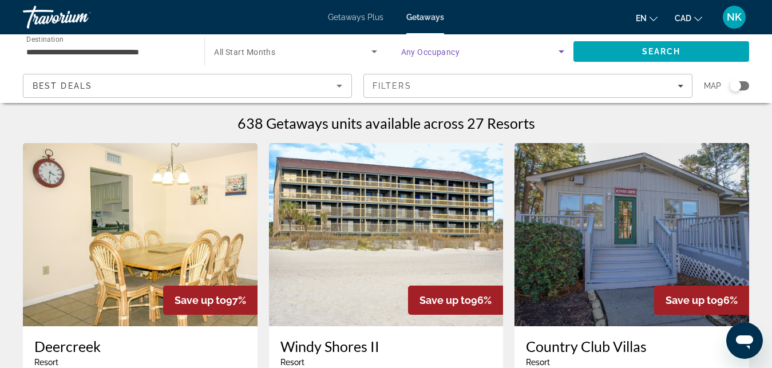
click at [500, 53] on span "Search widget" at bounding box center [479, 52] width 157 height 14
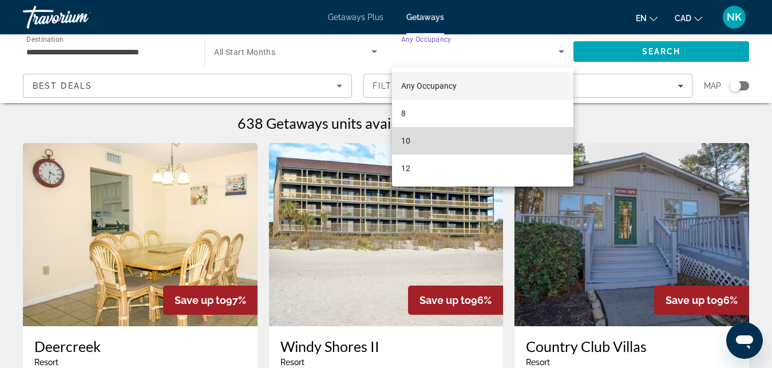
click at [499, 143] on mat-option "10" at bounding box center [482, 140] width 181 height 27
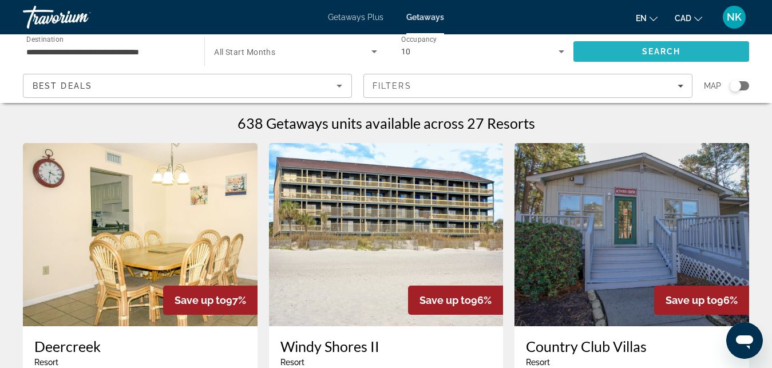
click at [645, 57] on span "Search" at bounding box center [662, 51] width 176 height 27
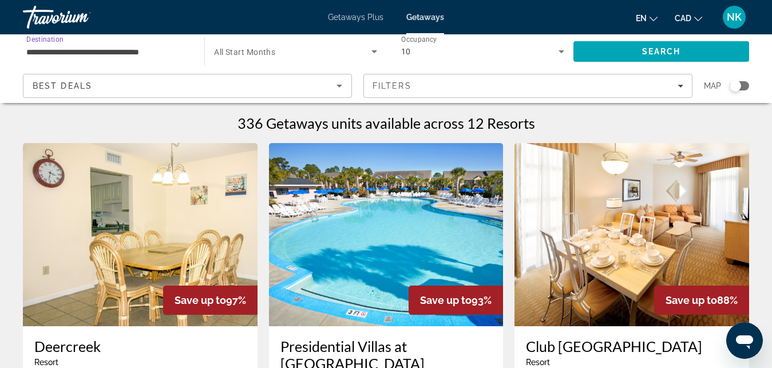
click at [144, 55] on input "**********" at bounding box center [107, 52] width 163 height 14
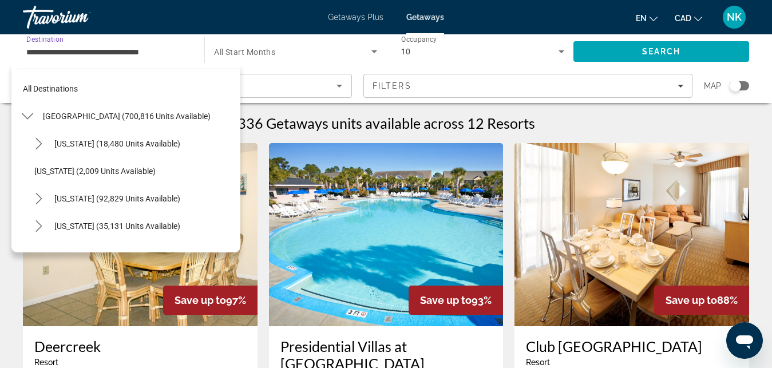
scroll to position [920, 0]
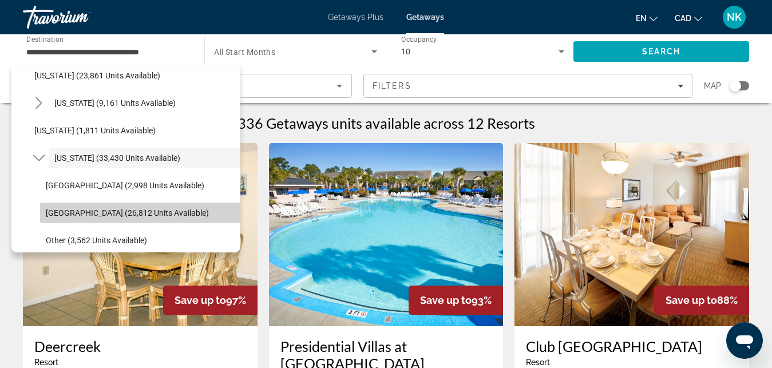
click at [194, 211] on span "[GEOGRAPHIC_DATA] (26,812 units available)" at bounding box center [127, 212] width 163 height 9
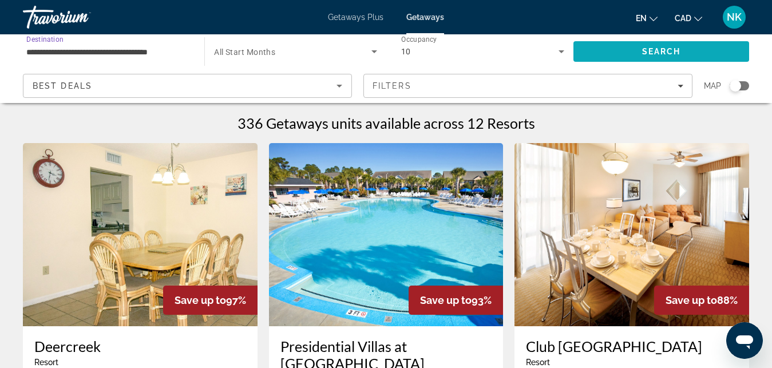
click at [622, 60] on span "Search" at bounding box center [662, 51] width 176 height 27
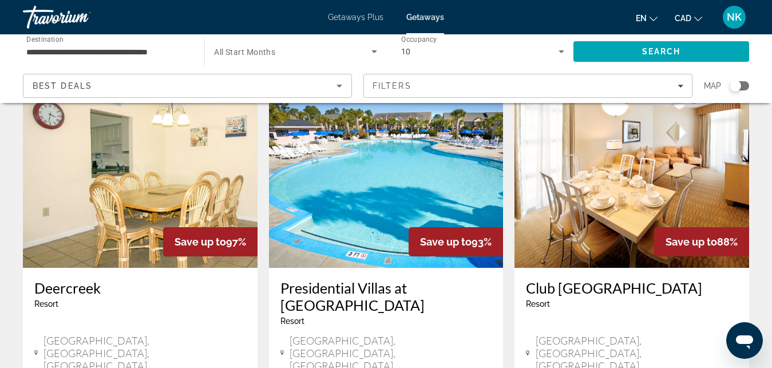
scroll to position [88, 0]
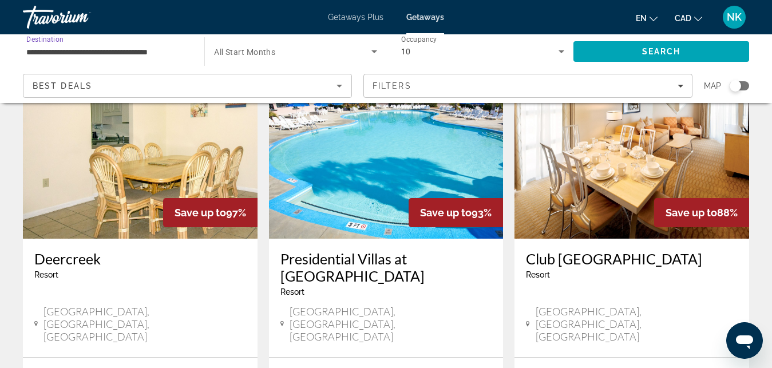
click at [151, 49] on input "**********" at bounding box center [107, 52] width 163 height 14
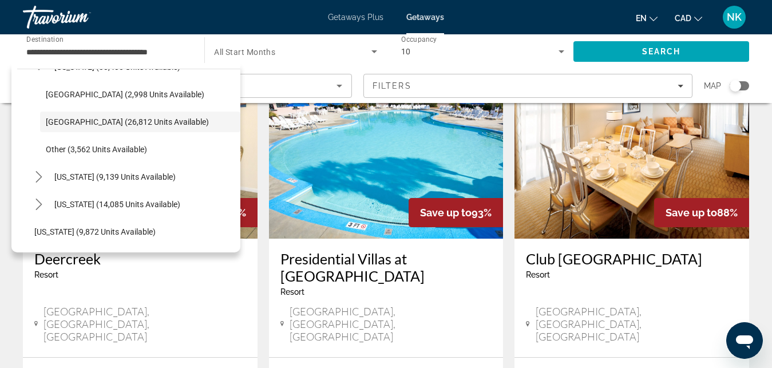
scroll to position [984, 0]
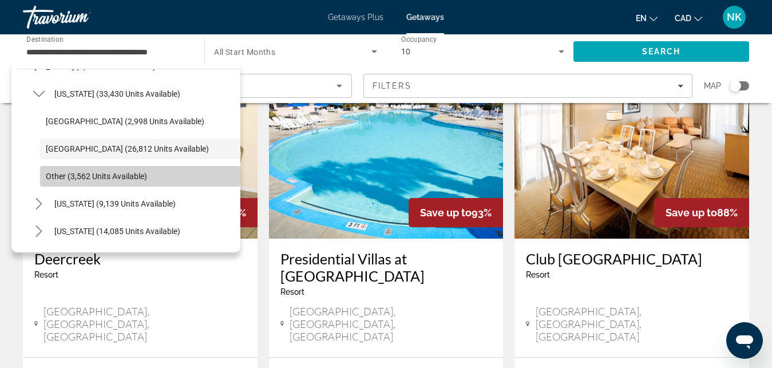
click at [169, 180] on span "Select destination: Other (3,562 units available)" at bounding box center [140, 176] width 200 height 27
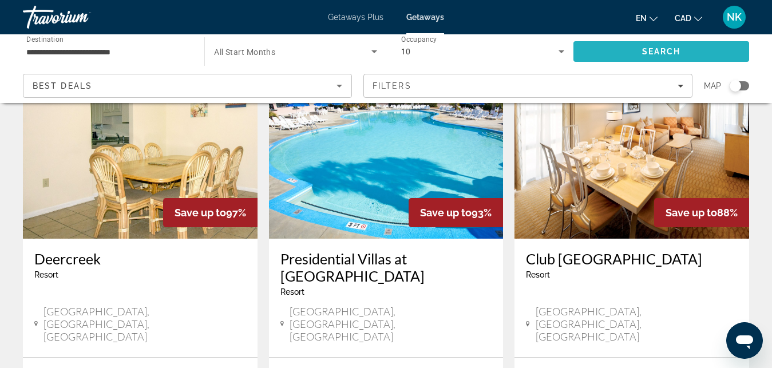
click at [585, 58] on span "Search" at bounding box center [662, 51] width 176 height 27
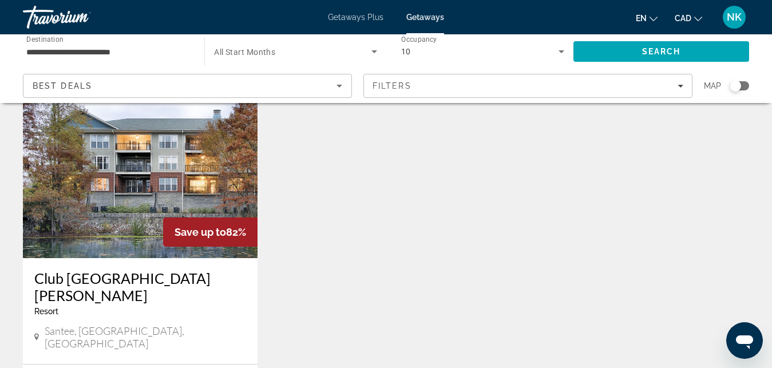
scroll to position [97, 0]
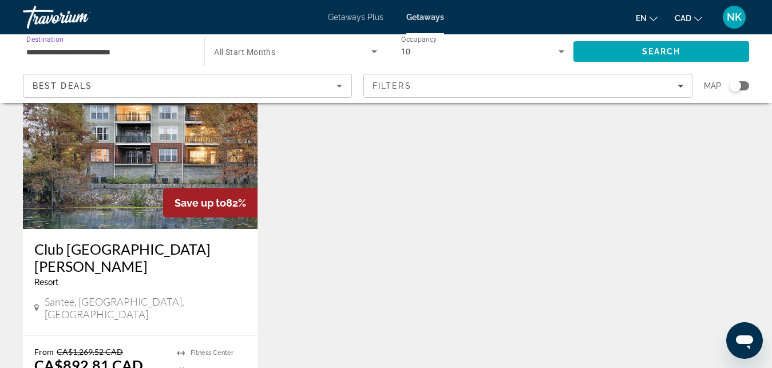
click at [163, 49] on input "**********" at bounding box center [107, 52] width 163 height 14
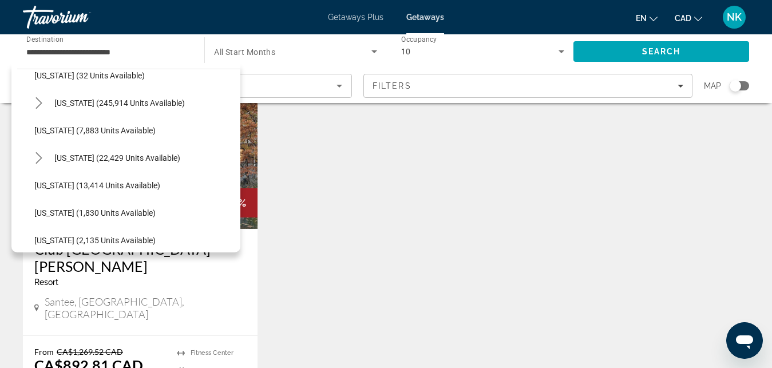
scroll to position [233, 0]
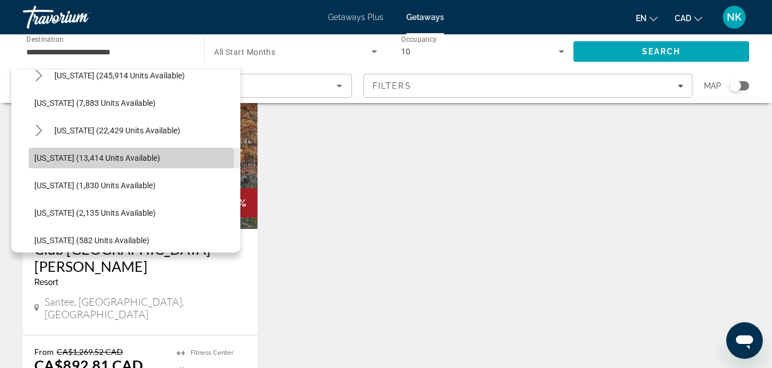
click at [131, 160] on span "[US_STATE] (13,414 units available)" at bounding box center [97, 157] width 126 height 9
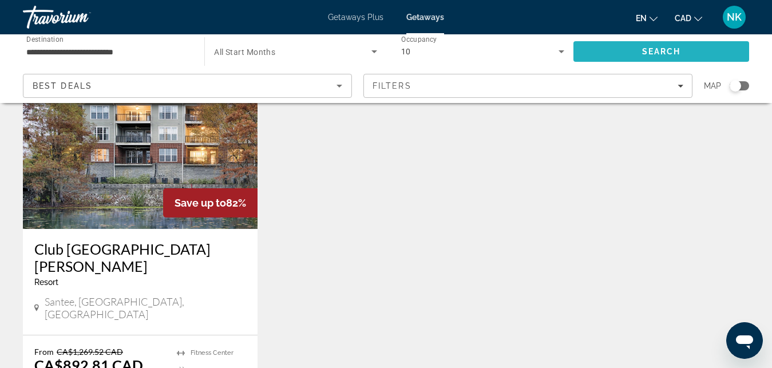
click at [635, 54] on span "Search" at bounding box center [662, 51] width 176 height 27
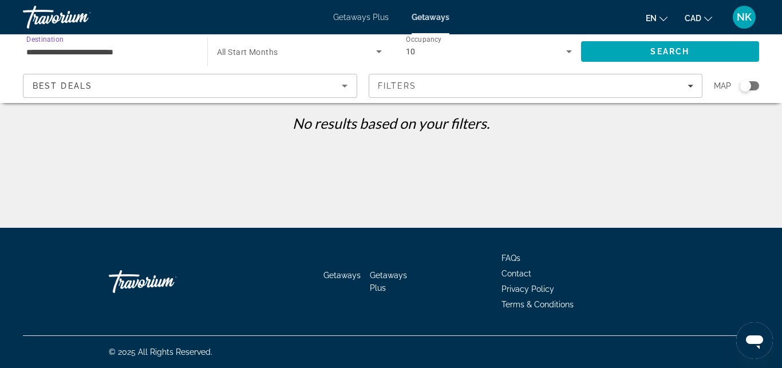
click at [129, 53] on input "**********" at bounding box center [109, 52] width 166 height 14
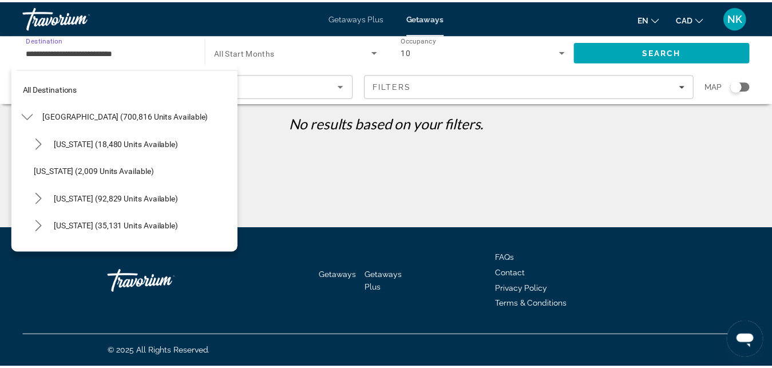
scroll to position [233, 0]
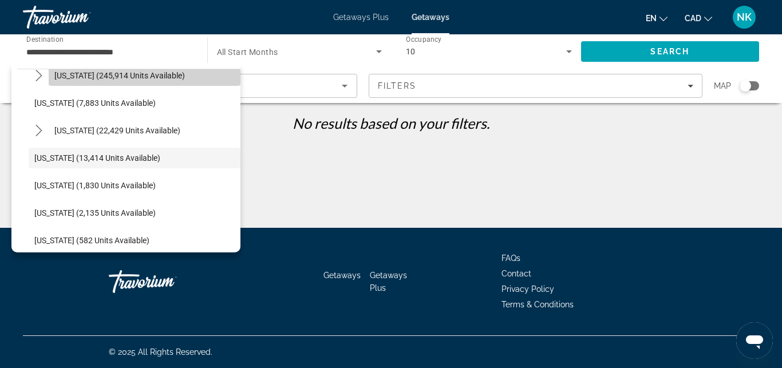
click at [146, 84] on span "Select destination: Florida (245,914 units available)" at bounding box center [145, 75] width 192 height 27
type input "**********"
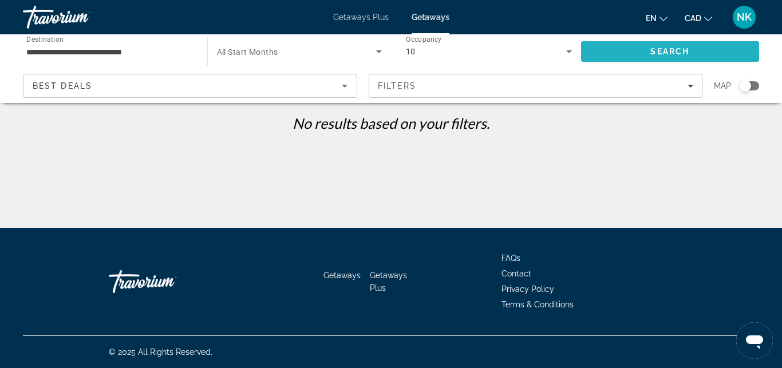
click at [599, 53] on span "Search" at bounding box center [670, 51] width 179 height 27
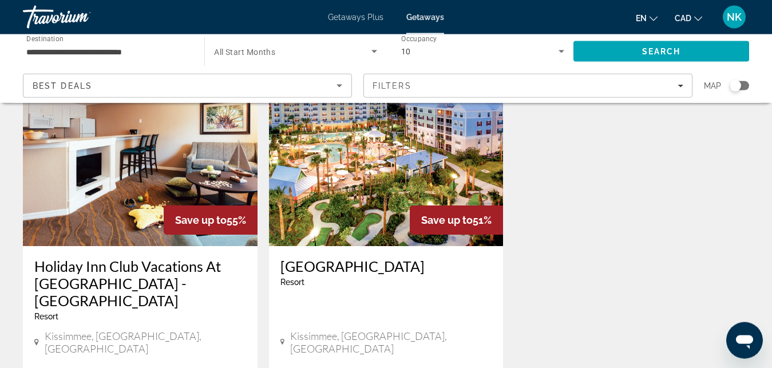
scroll to position [934, 0]
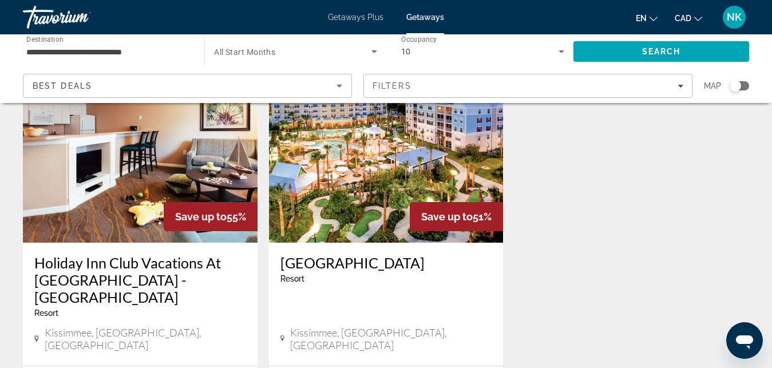
click at [374, 180] on img "Main content" at bounding box center [386, 151] width 235 height 183
